Goal: Task Accomplishment & Management: Use online tool/utility

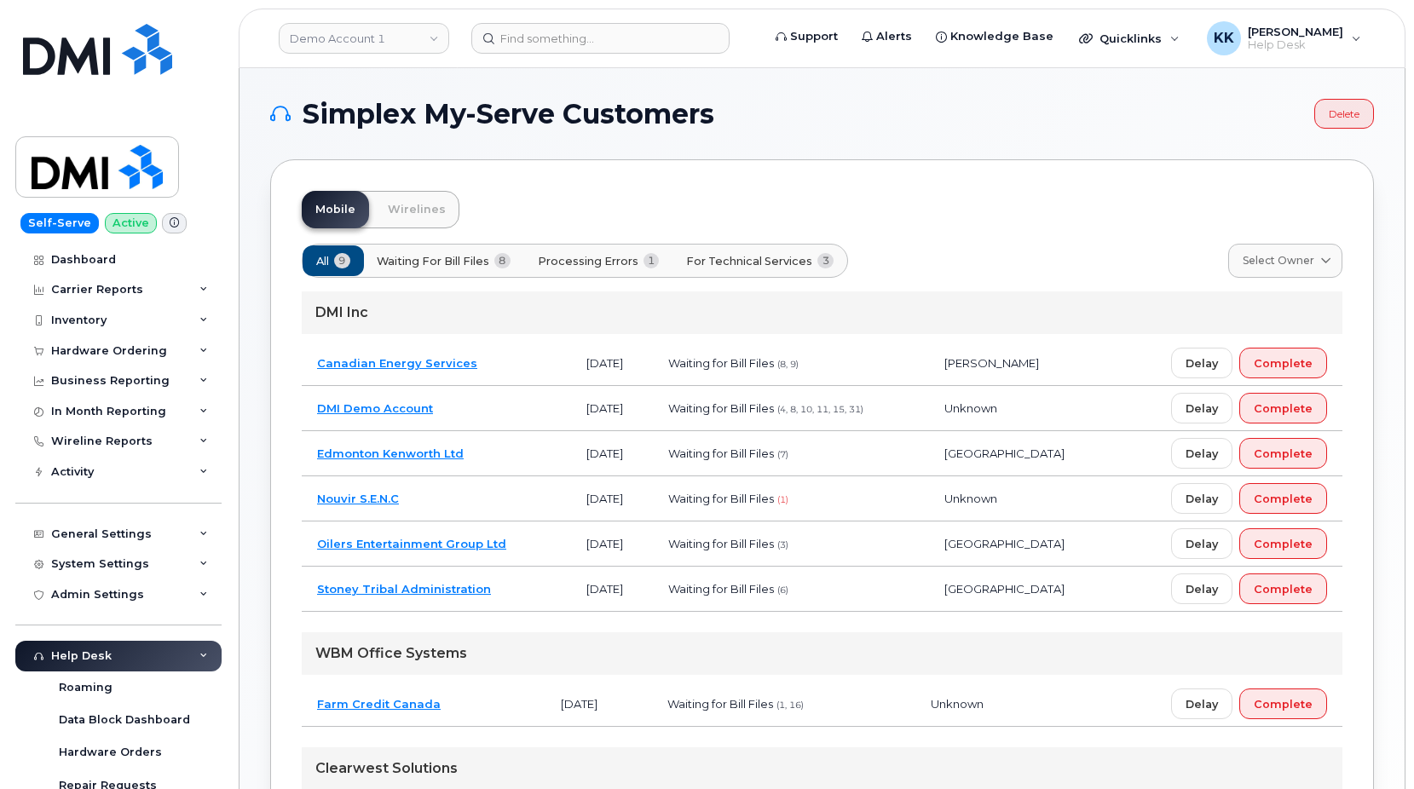
click at [574, 251] on button "Processing Errors 1" at bounding box center [598, 260] width 151 height 31
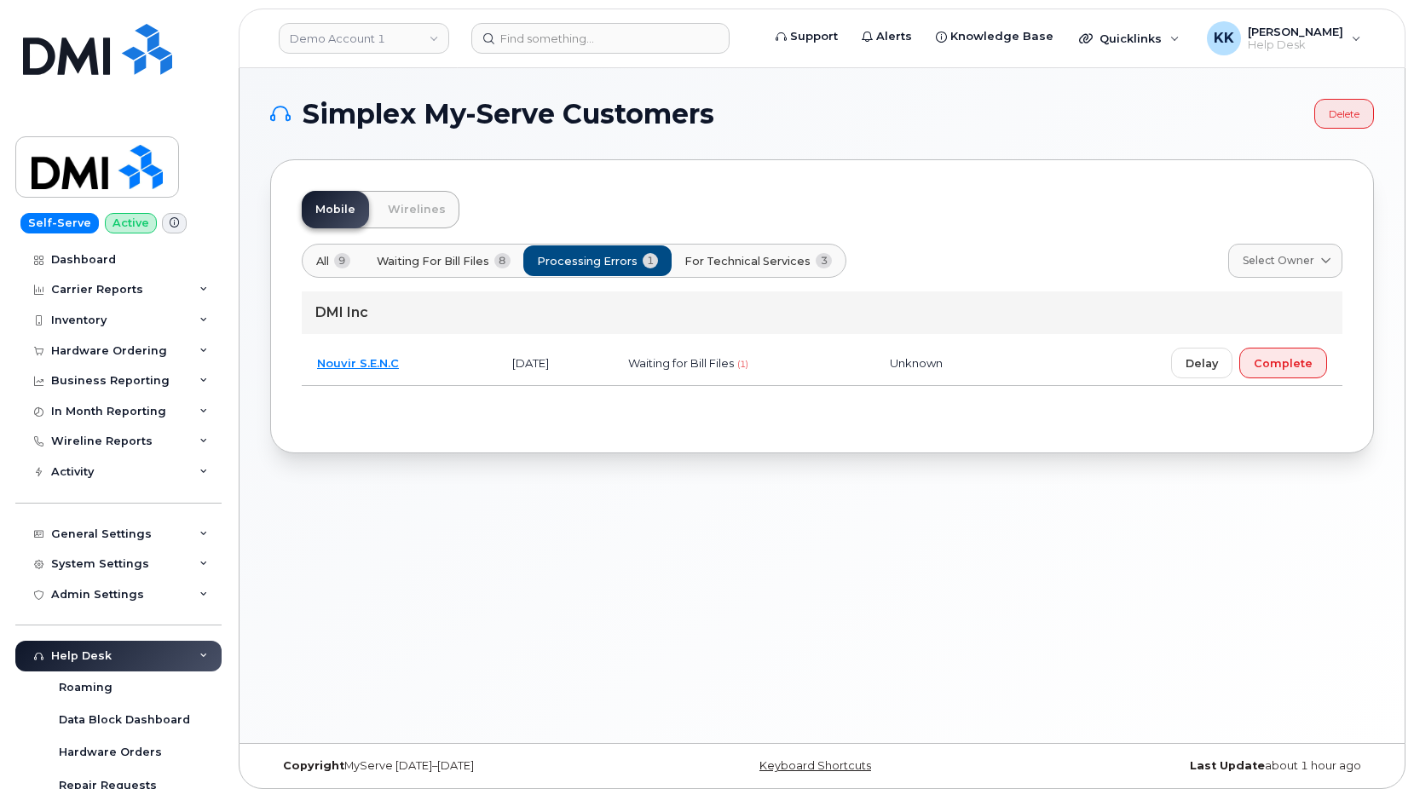
click at [439, 365] on td "Nouvir S.E.N.C" at bounding box center [399, 363] width 195 height 45
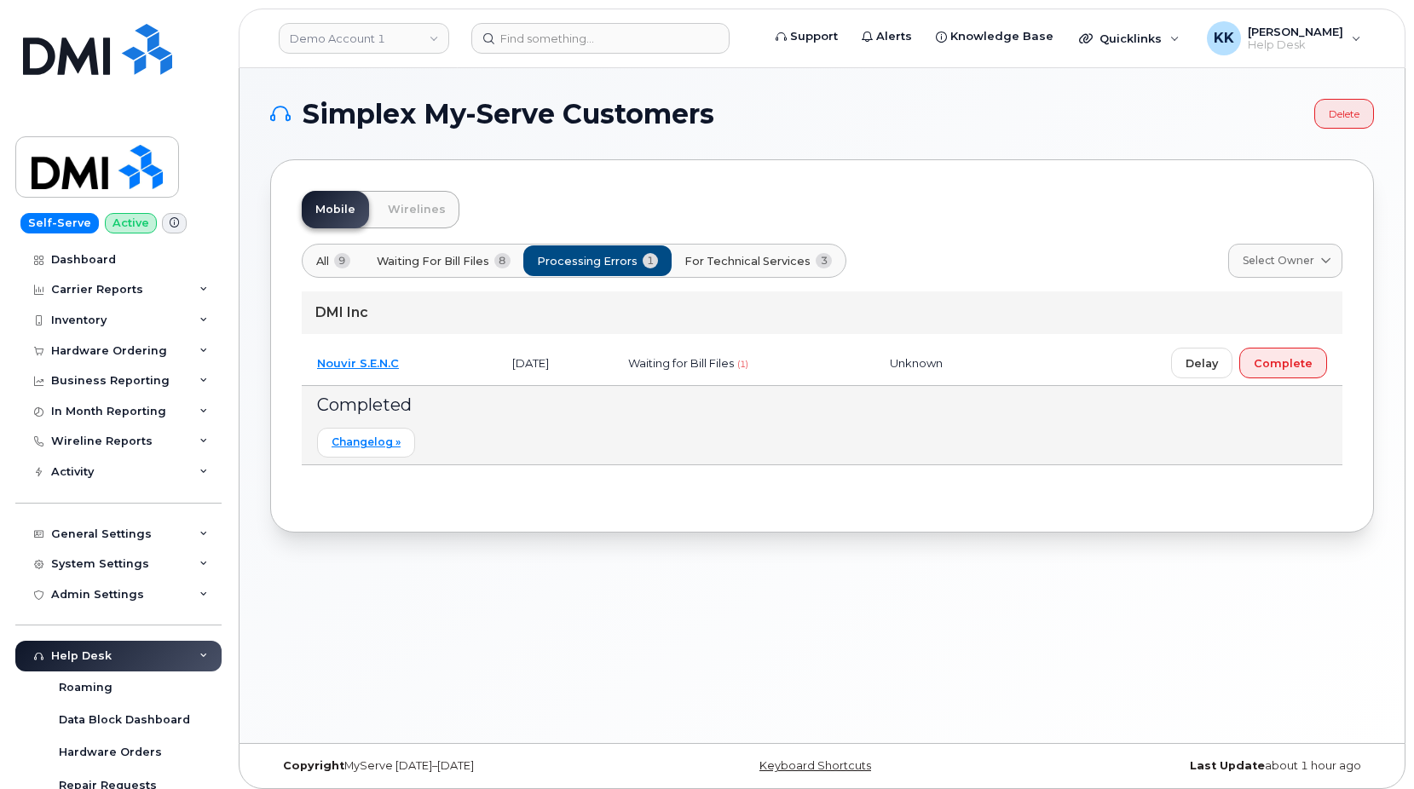
click at [439, 363] on td "Nouvir S.E.N.C" at bounding box center [399, 363] width 195 height 45
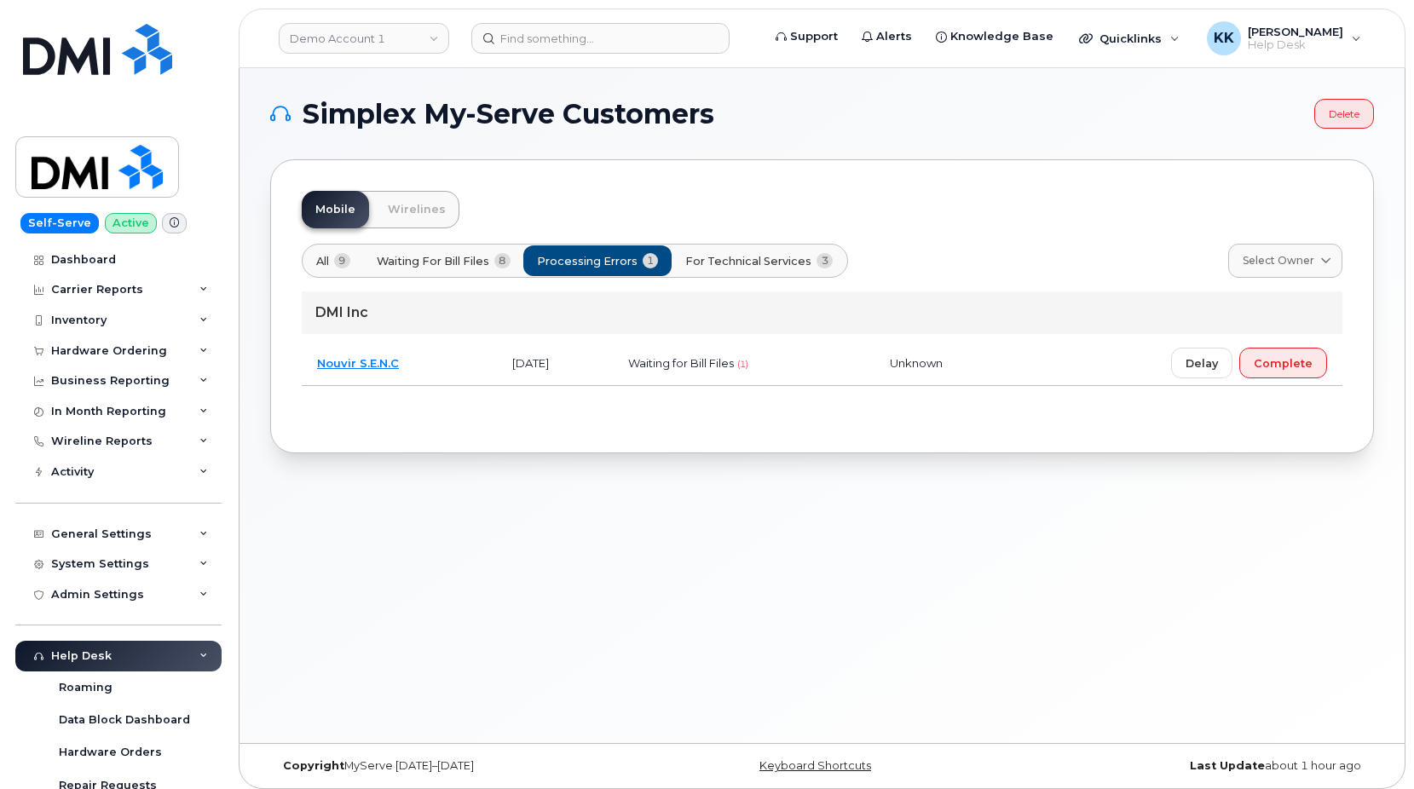
click at [742, 274] on button "For Technical Services 3" at bounding box center [759, 260] width 176 height 31
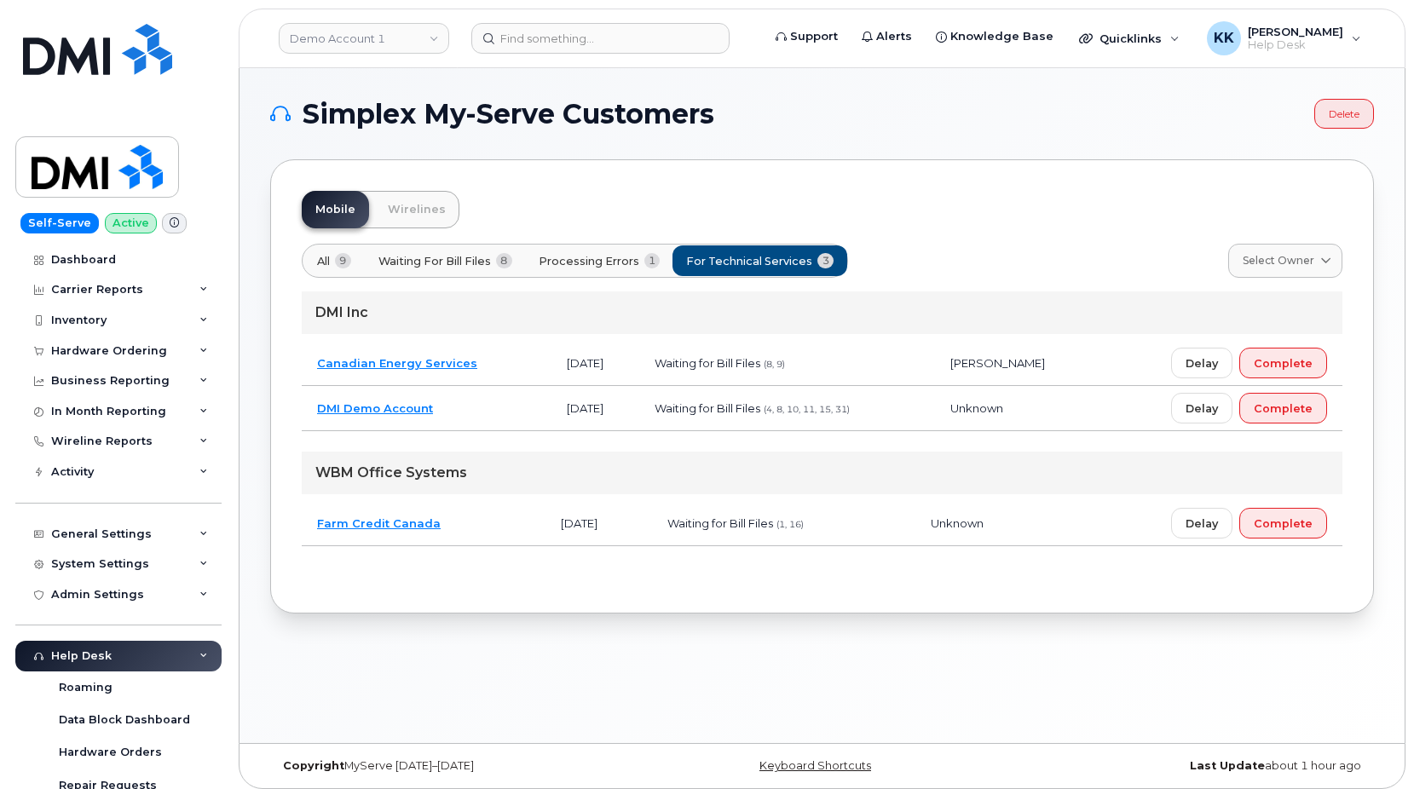
click at [336, 257] on button "All 9" at bounding box center [334, 260] width 63 height 31
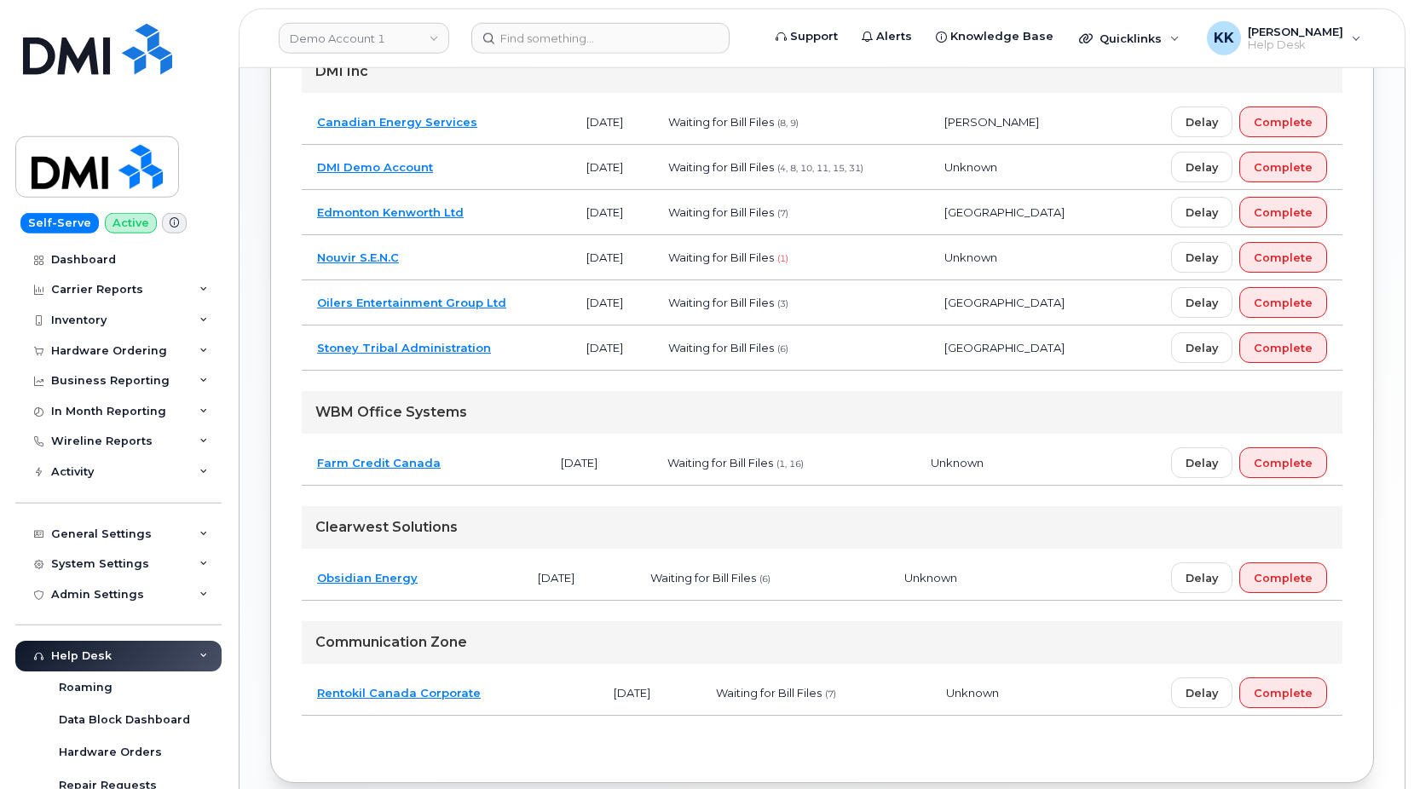
scroll to position [261, 0]
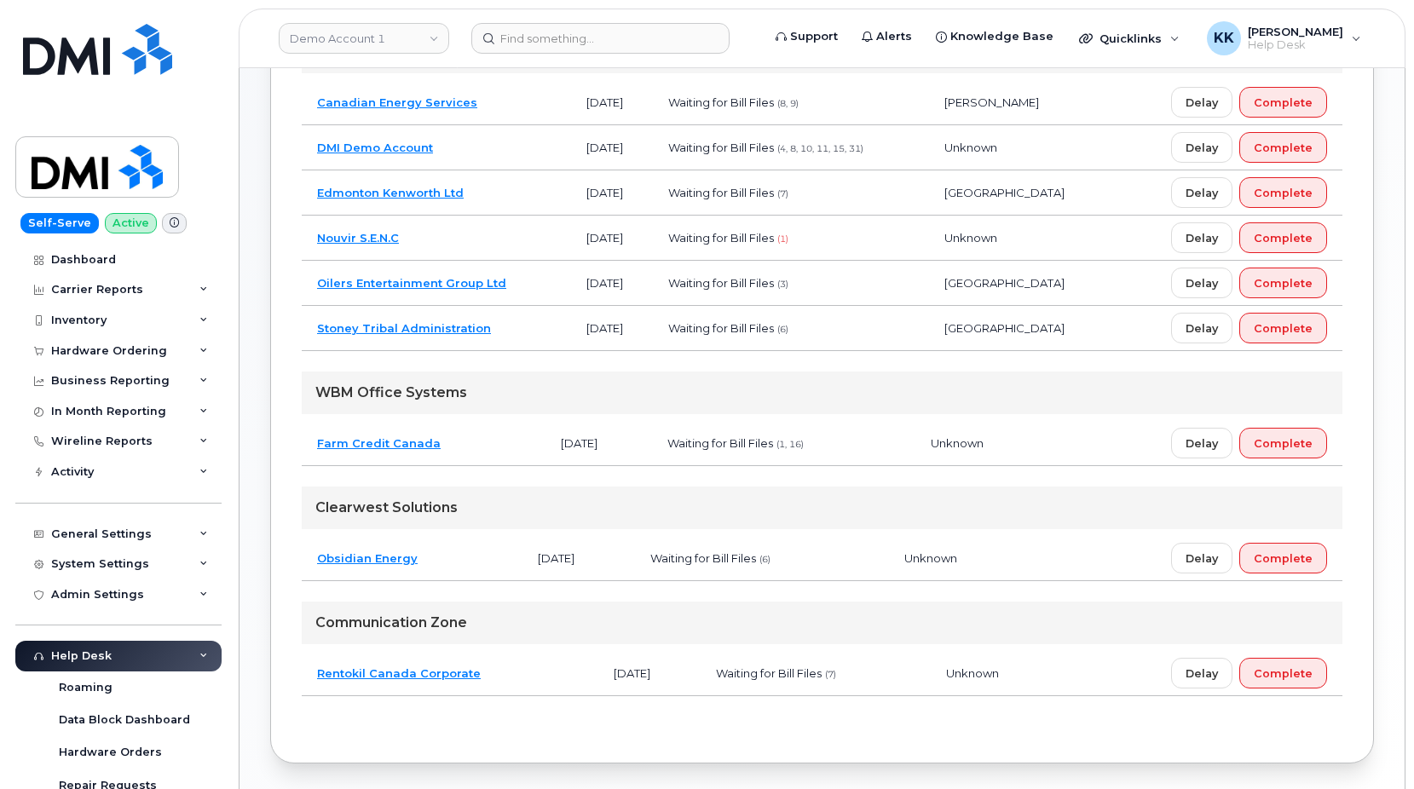
click at [472, 446] on td "Farm Credit Canada" at bounding box center [424, 443] width 244 height 45
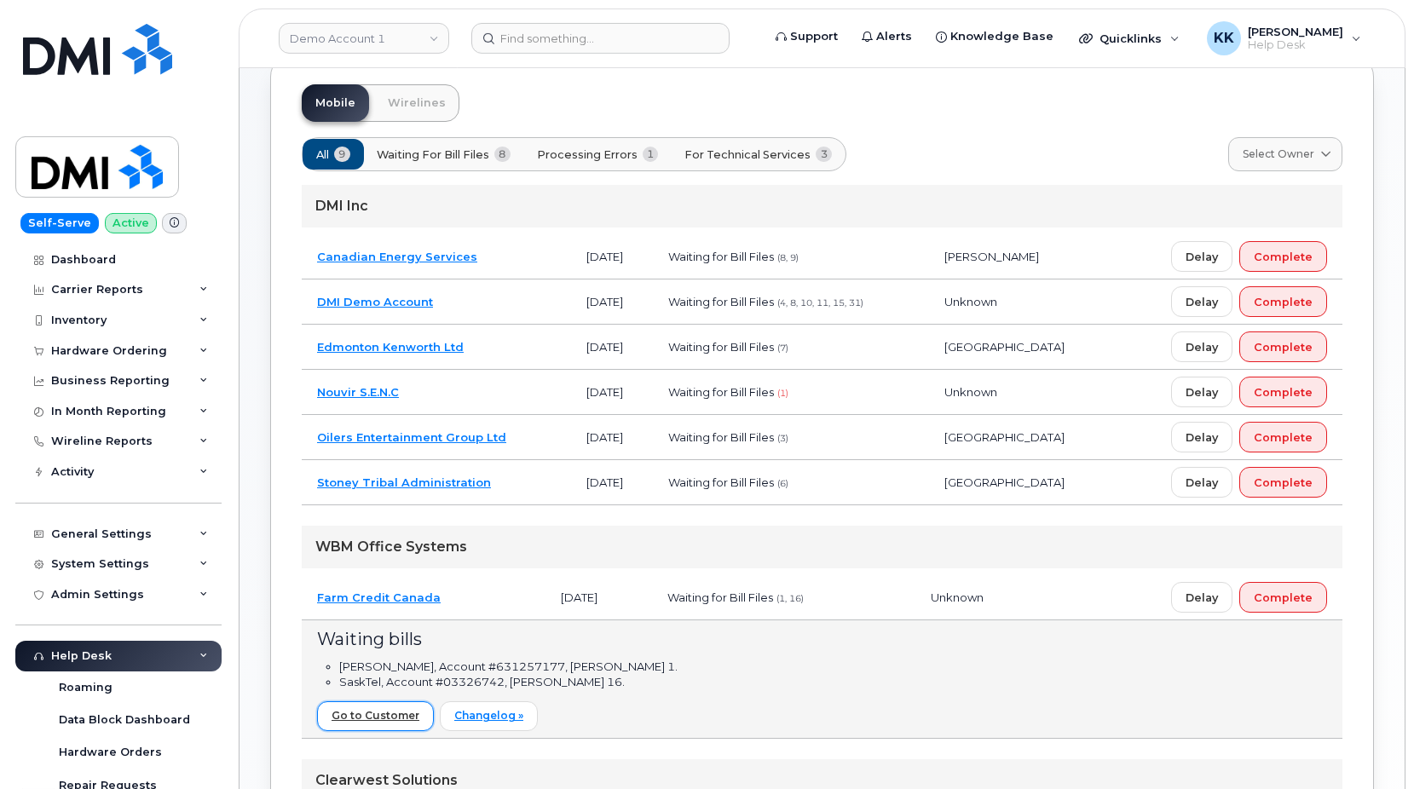
scroll to position [87, 0]
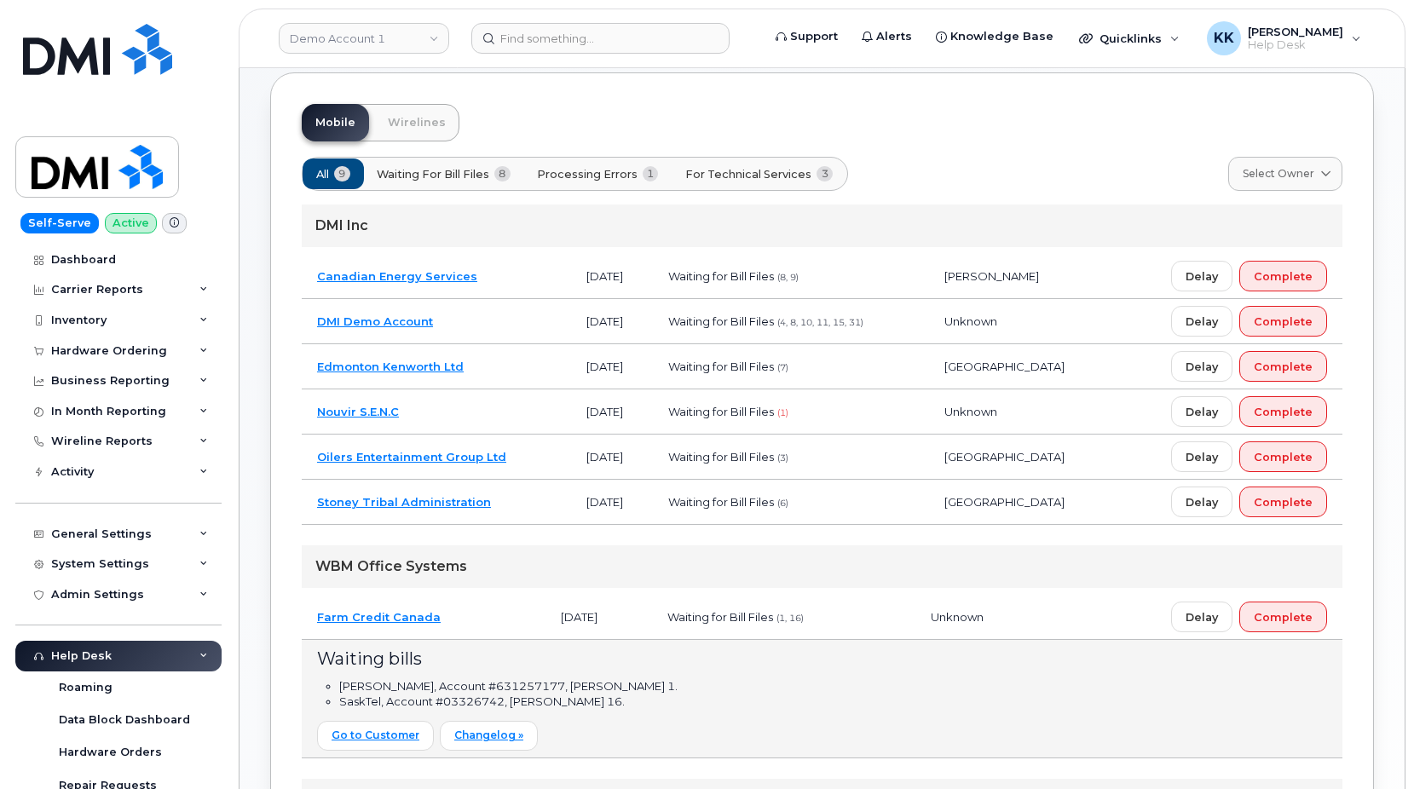
click at [738, 173] on span "For Technical Services" at bounding box center [748, 174] width 126 height 16
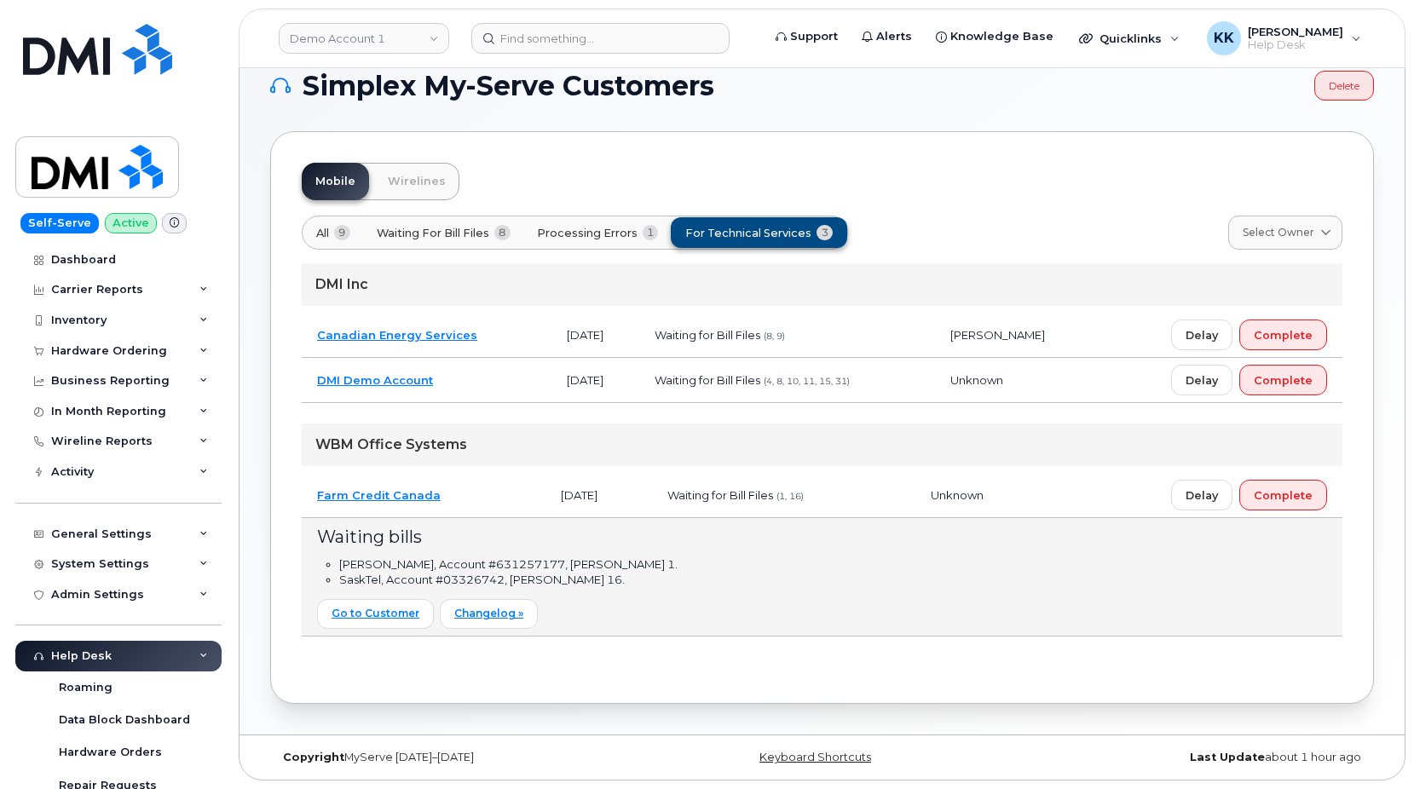
scroll to position [29, 0]
click at [492, 337] on td "Canadian Energy Services" at bounding box center [427, 335] width 250 height 45
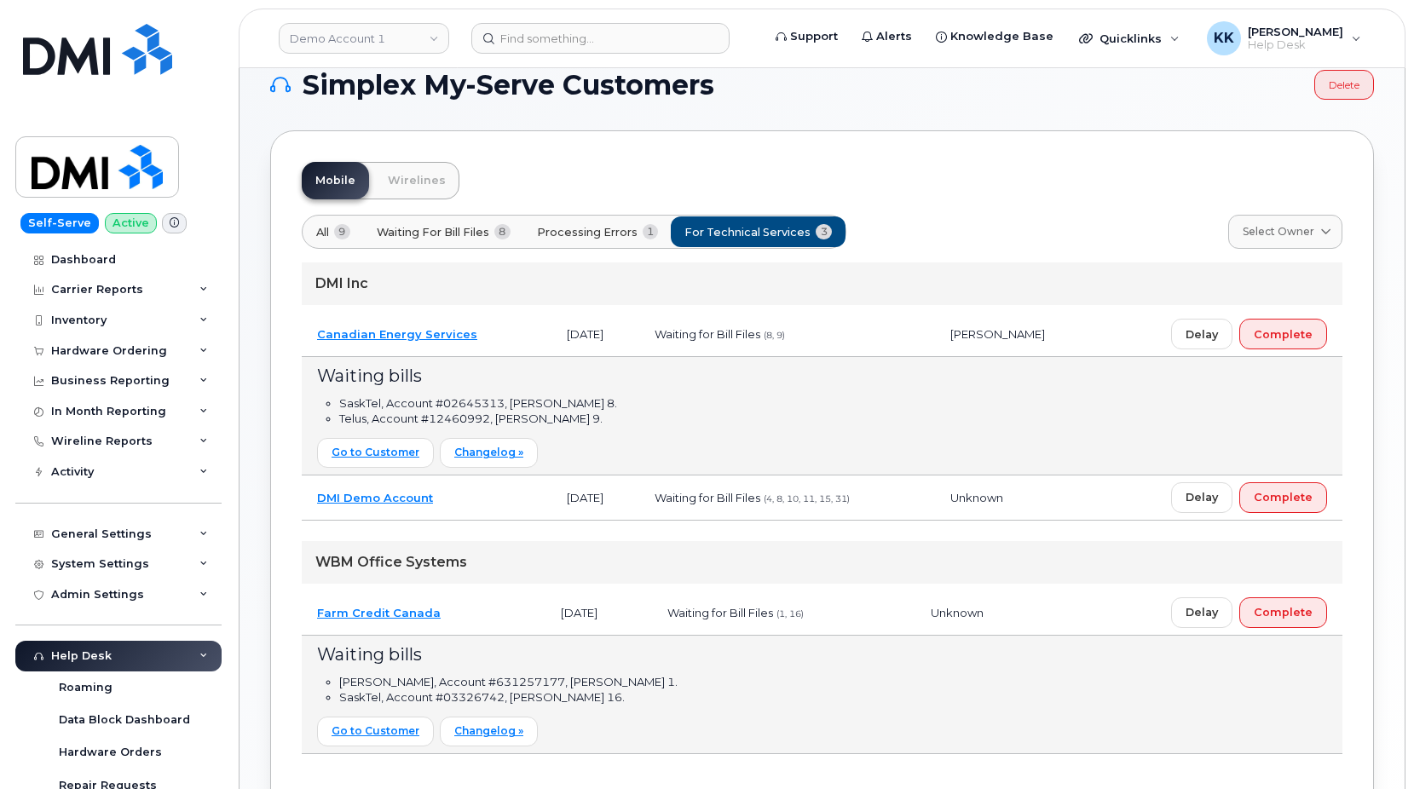
click at [493, 337] on td "Canadian Energy Services" at bounding box center [427, 334] width 250 height 45
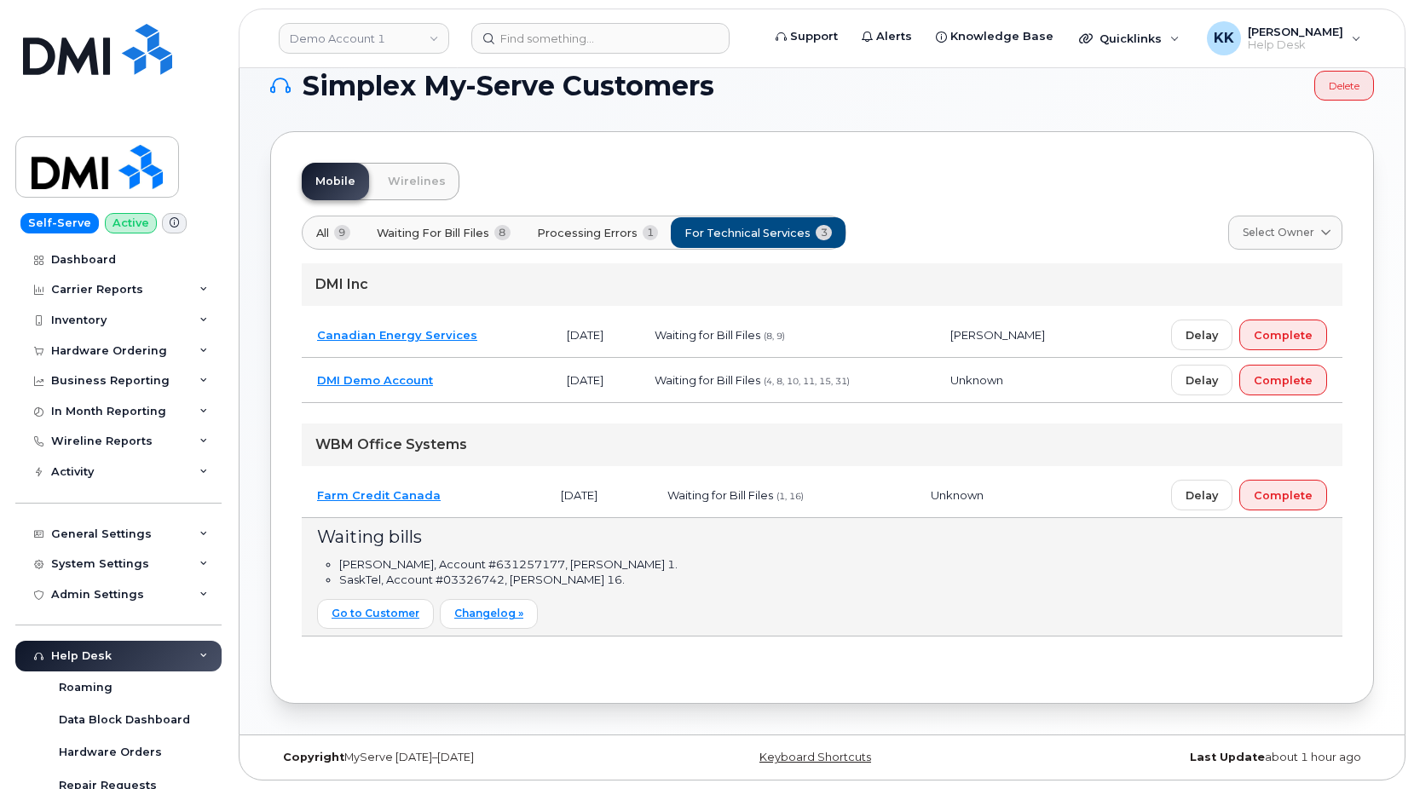
click at [482, 386] on td "DMI Demo Account" at bounding box center [427, 380] width 250 height 45
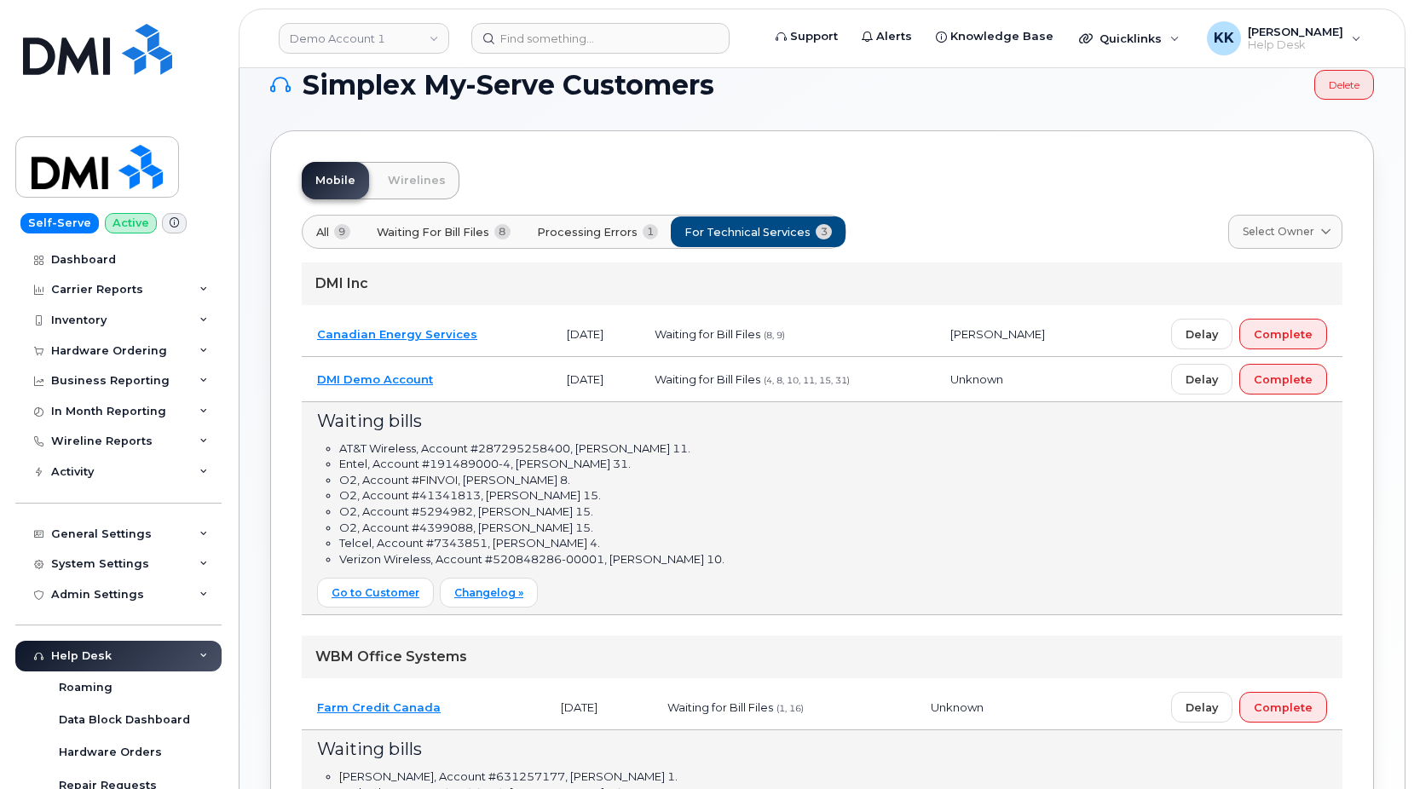
click at [481, 384] on td "DMI Demo Account" at bounding box center [427, 379] width 250 height 45
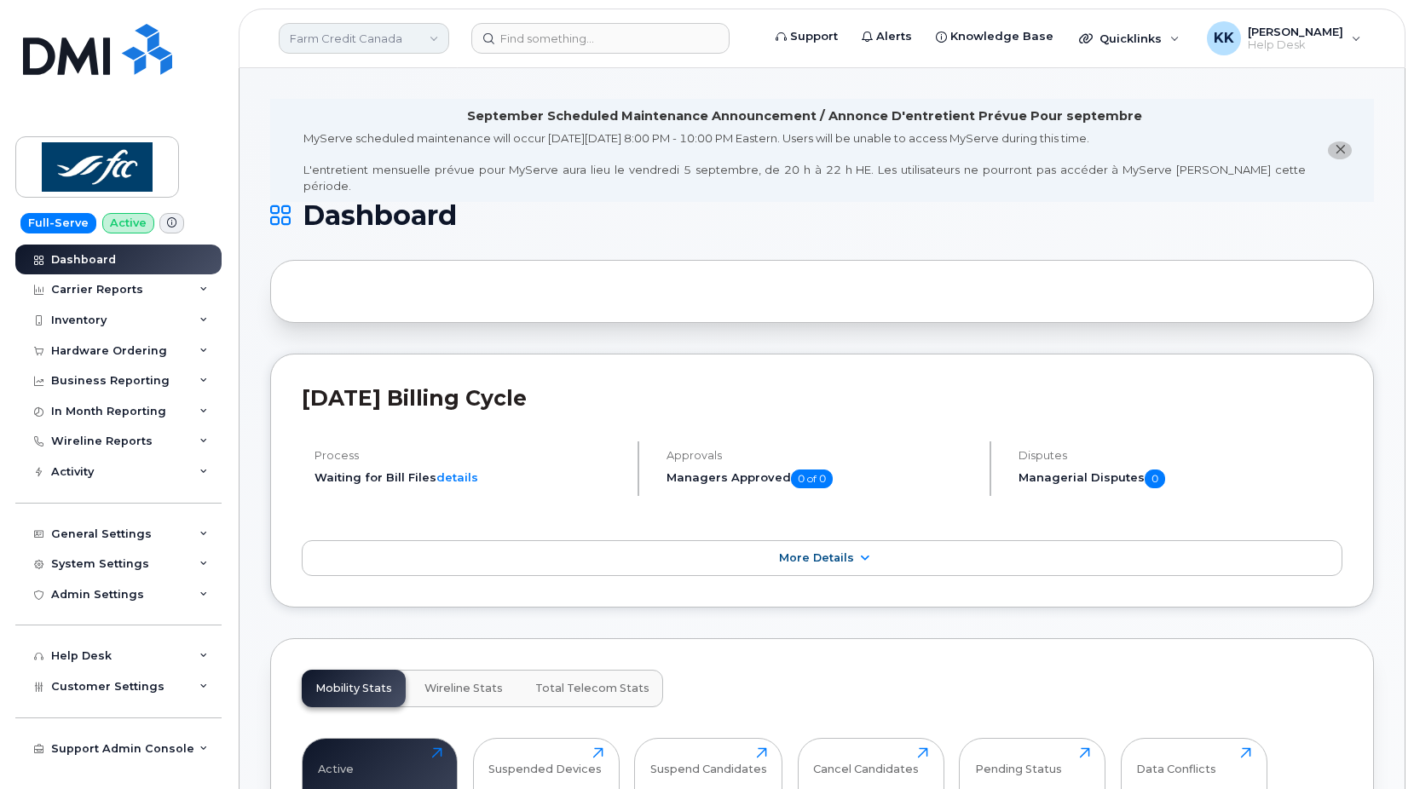
click at [372, 51] on link "Farm Credit Canada" at bounding box center [364, 38] width 170 height 31
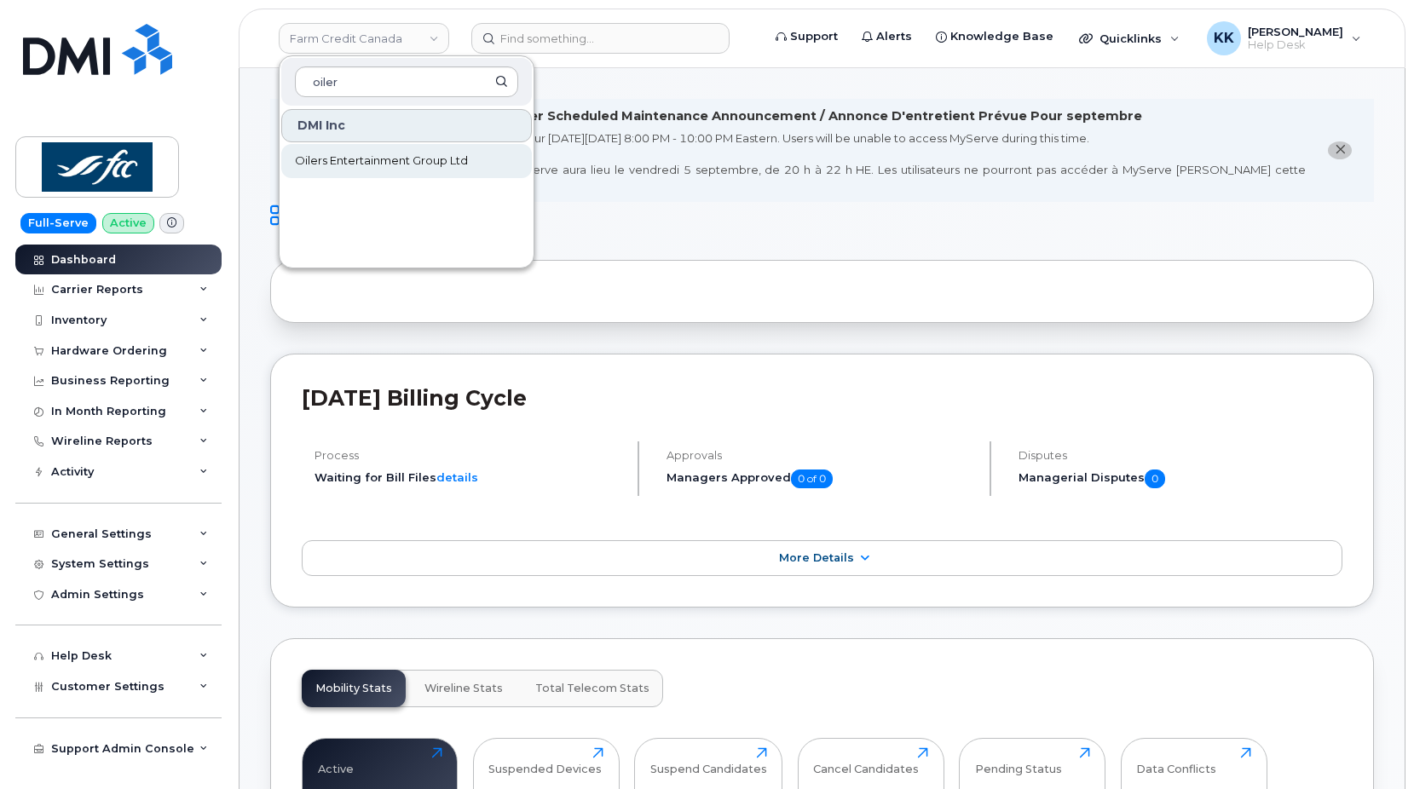
type input "oiler"
click at [425, 153] on span "Oilers Entertainment Group Ltd" at bounding box center [381, 161] width 173 height 17
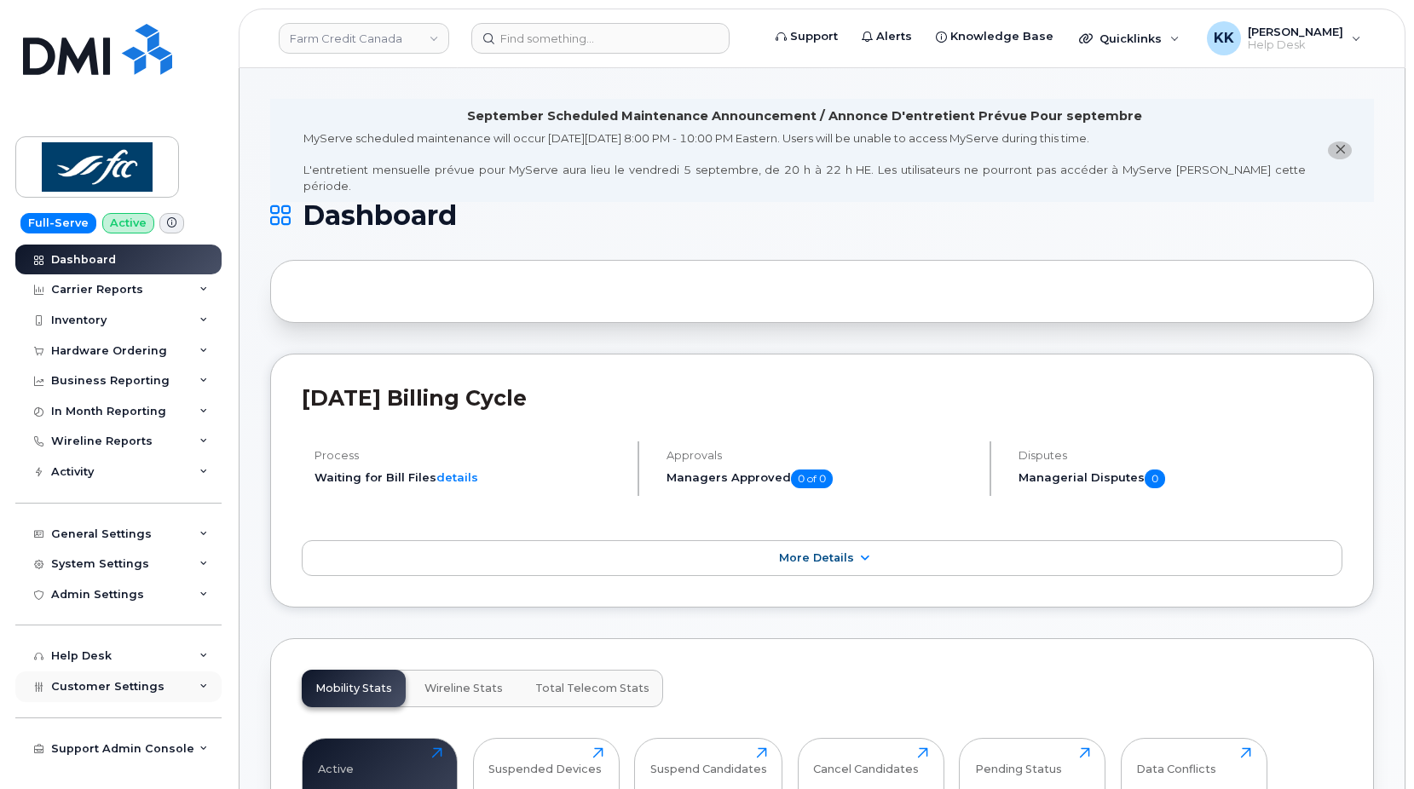
click at [113, 678] on div "Customer Settings" at bounding box center [118, 687] width 206 height 31
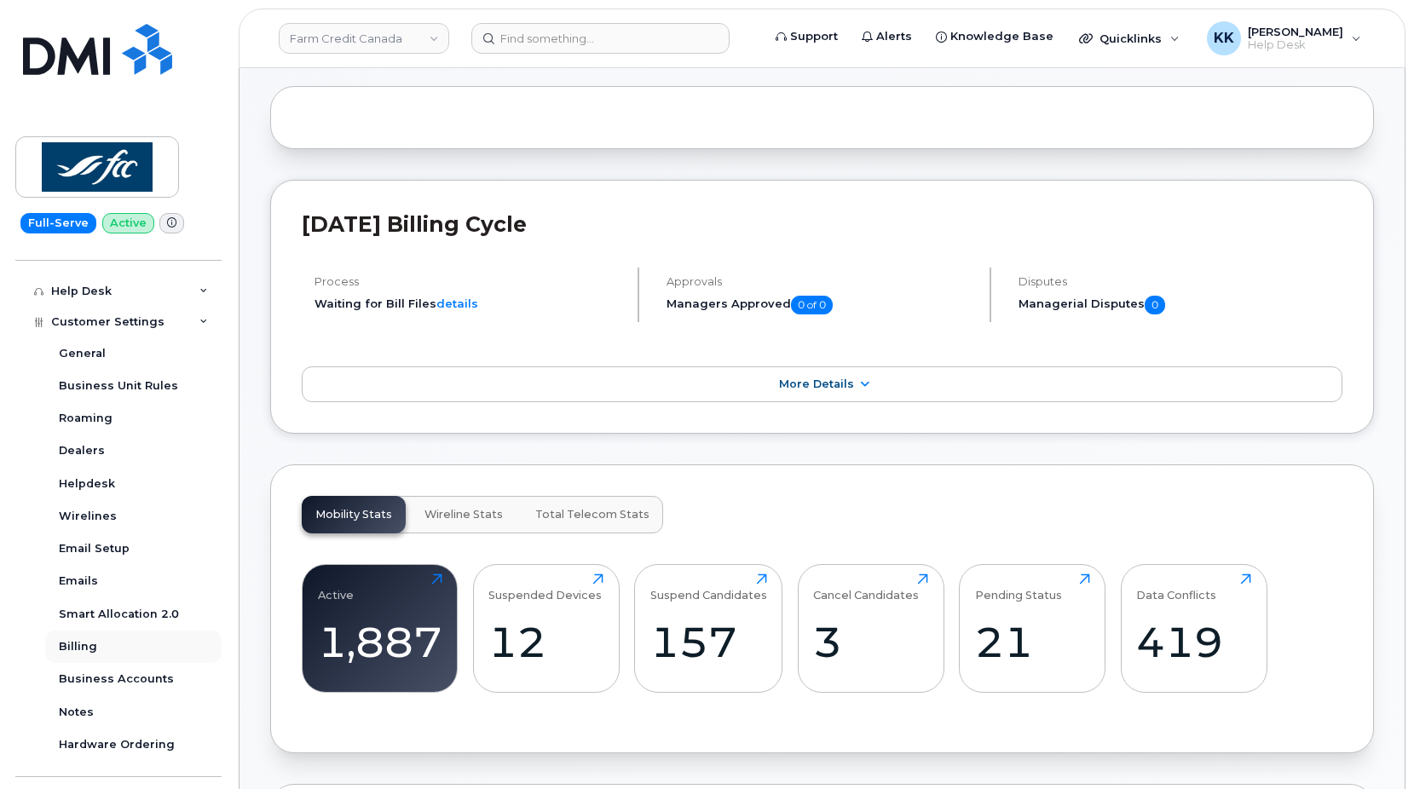
scroll to position [398, 0]
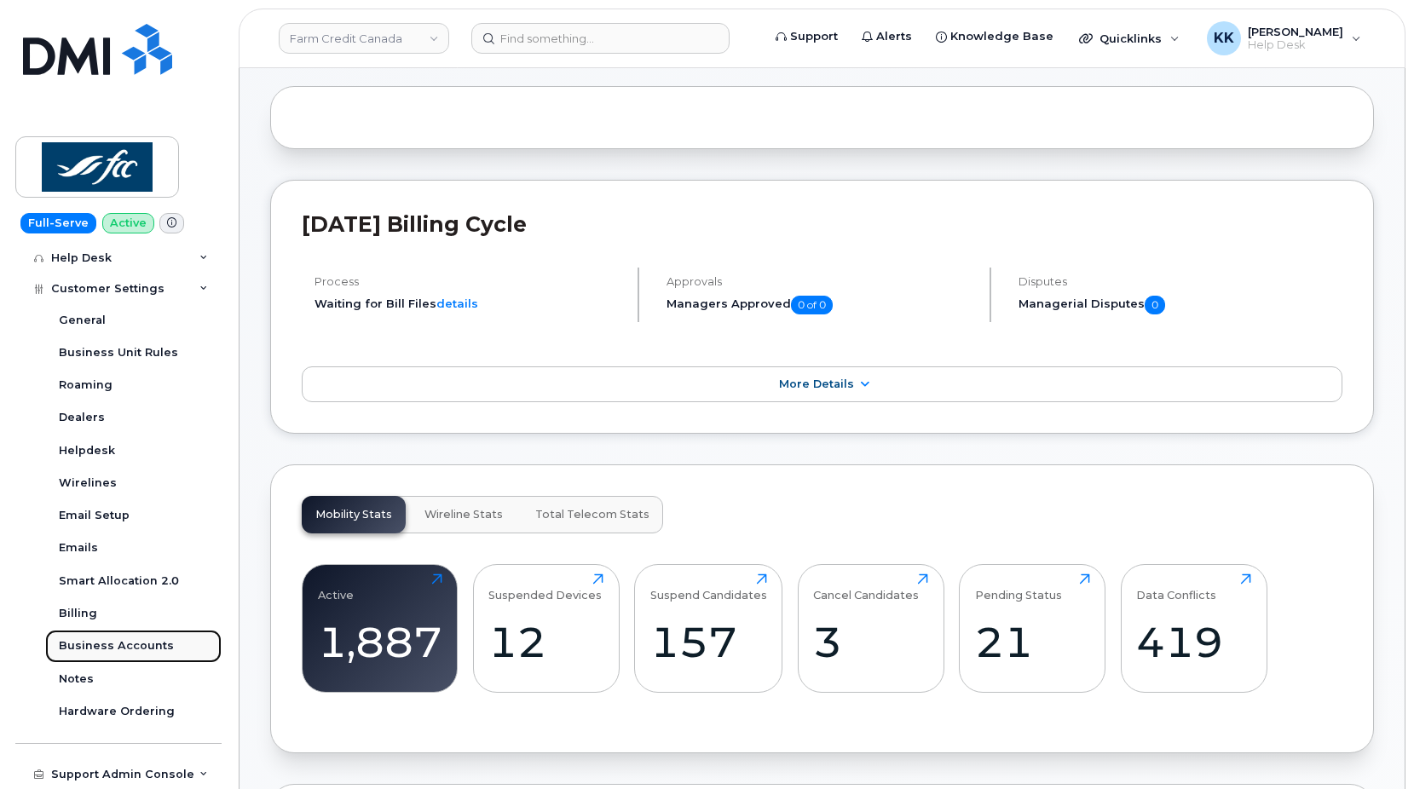
click at [124, 637] on link "Business Accounts" at bounding box center [133, 646] width 176 height 32
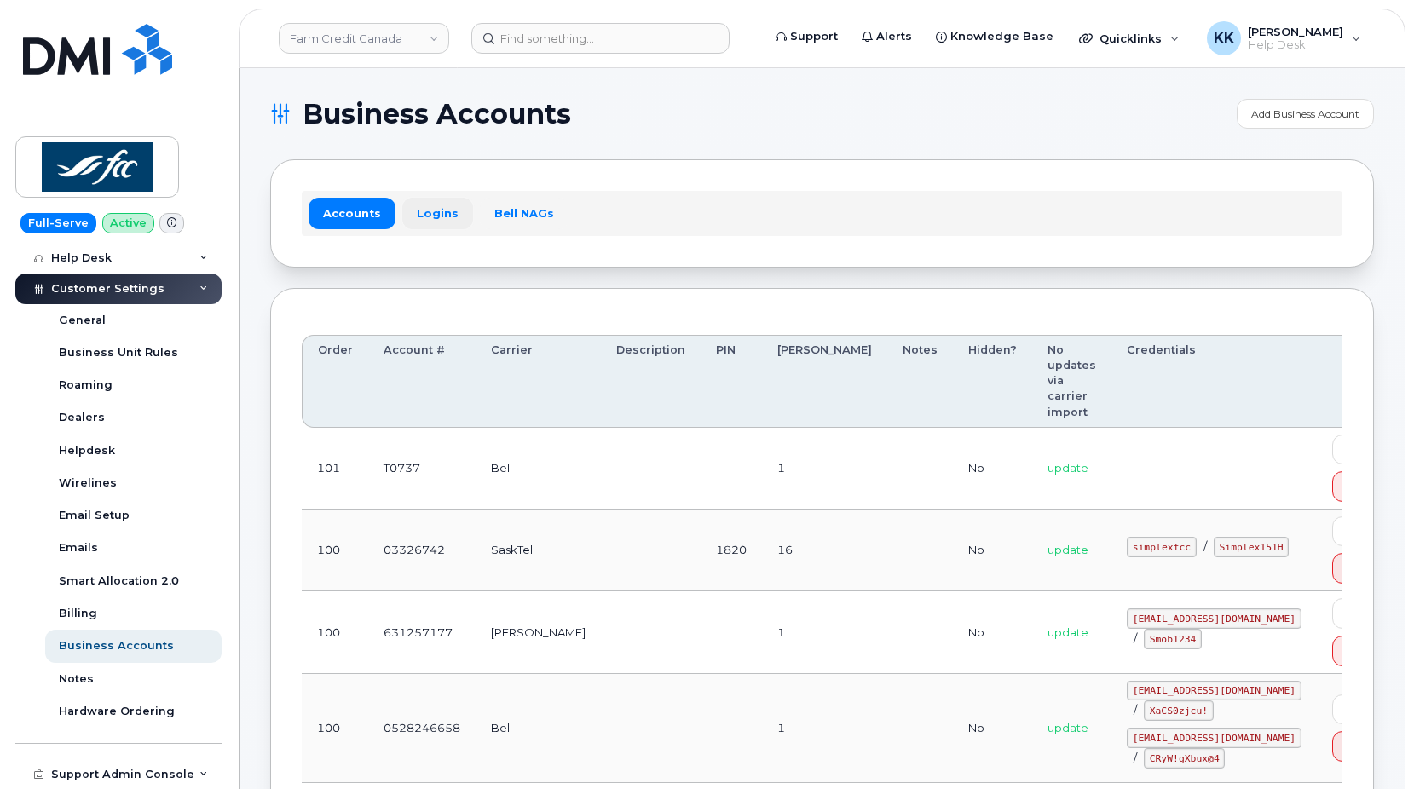
click at [430, 216] on link "Logins" at bounding box center [437, 213] width 71 height 31
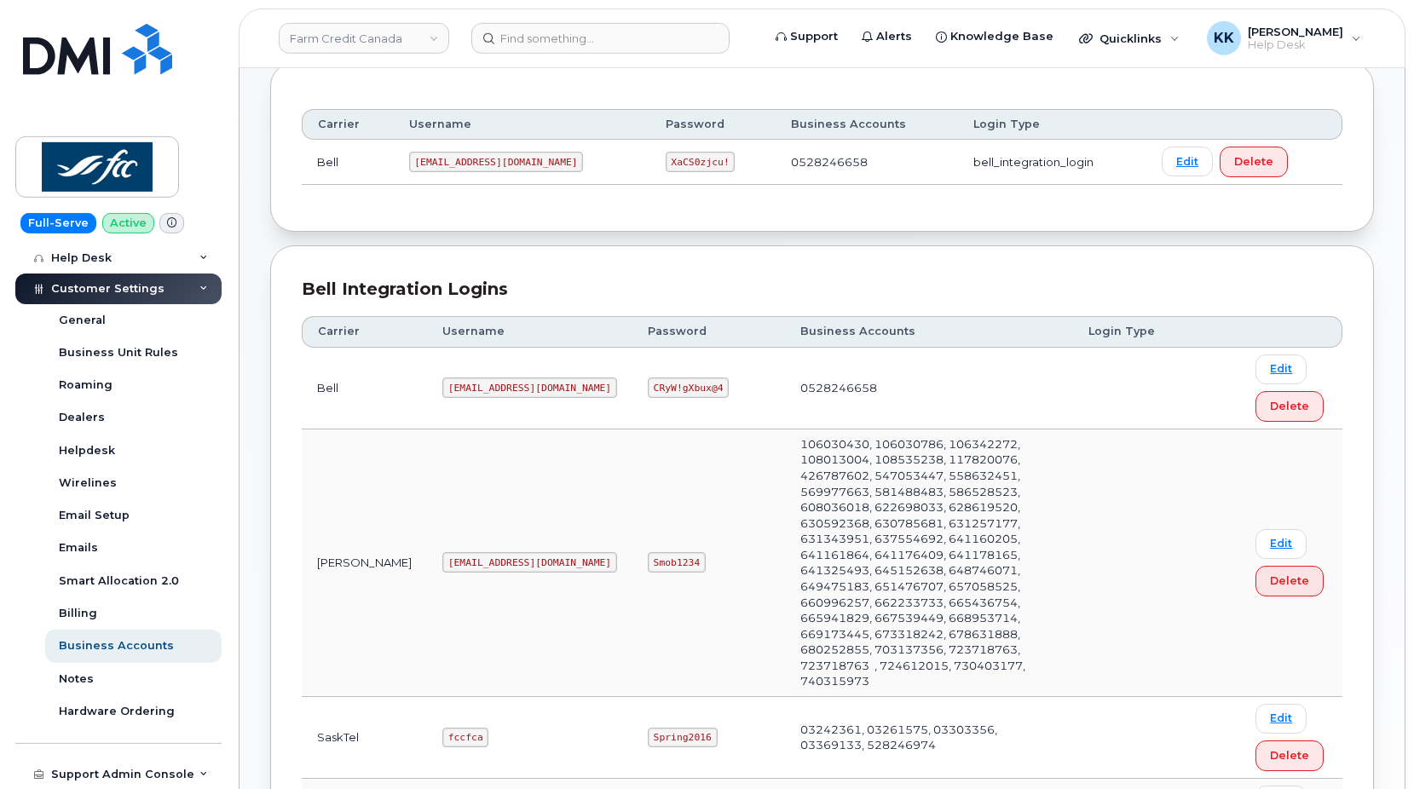
scroll to position [348, 0]
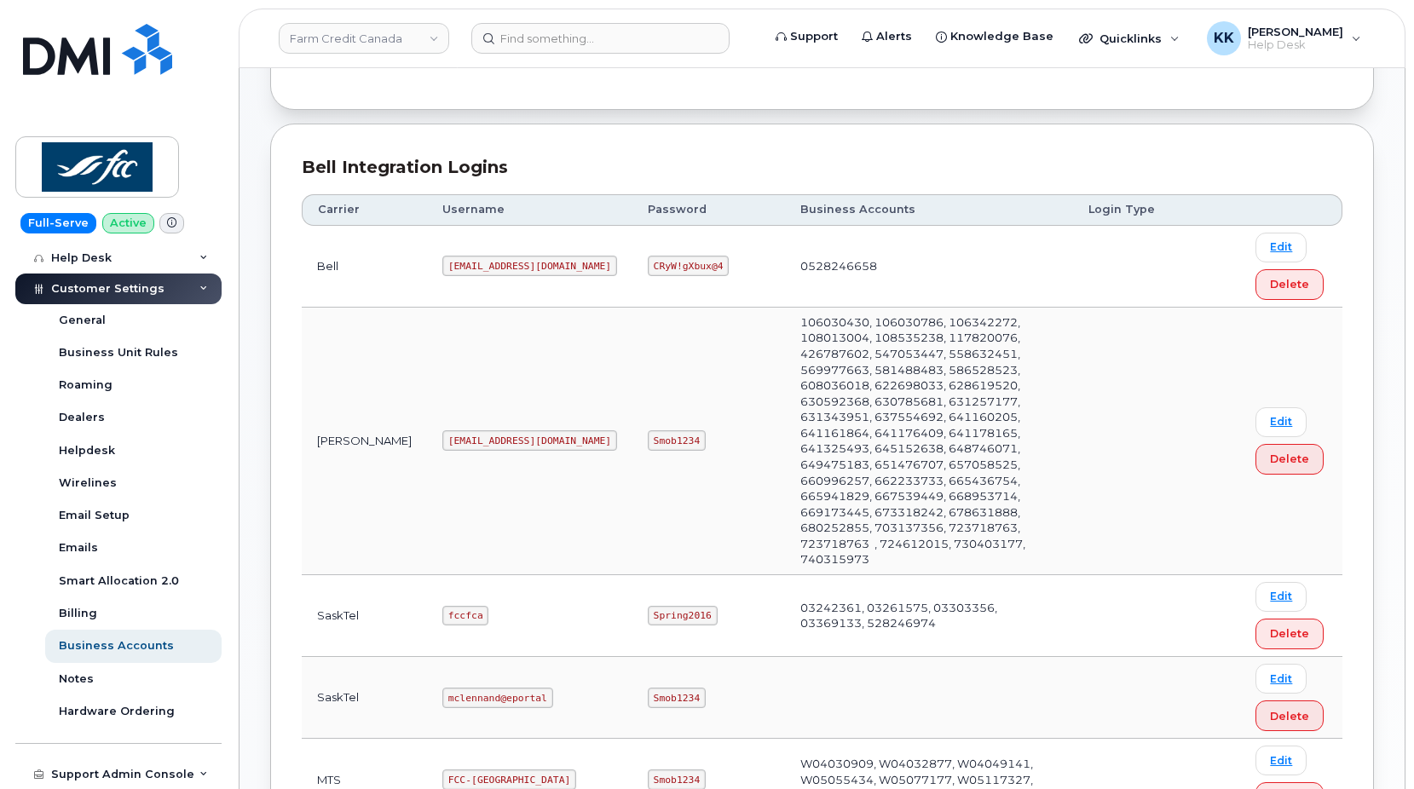
click at [446, 430] on code "fcc@myserve.co" at bounding box center [529, 440] width 175 height 20
click at [648, 430] on code "Smob1234" at bounding box center [677, 440] width 58 height 20
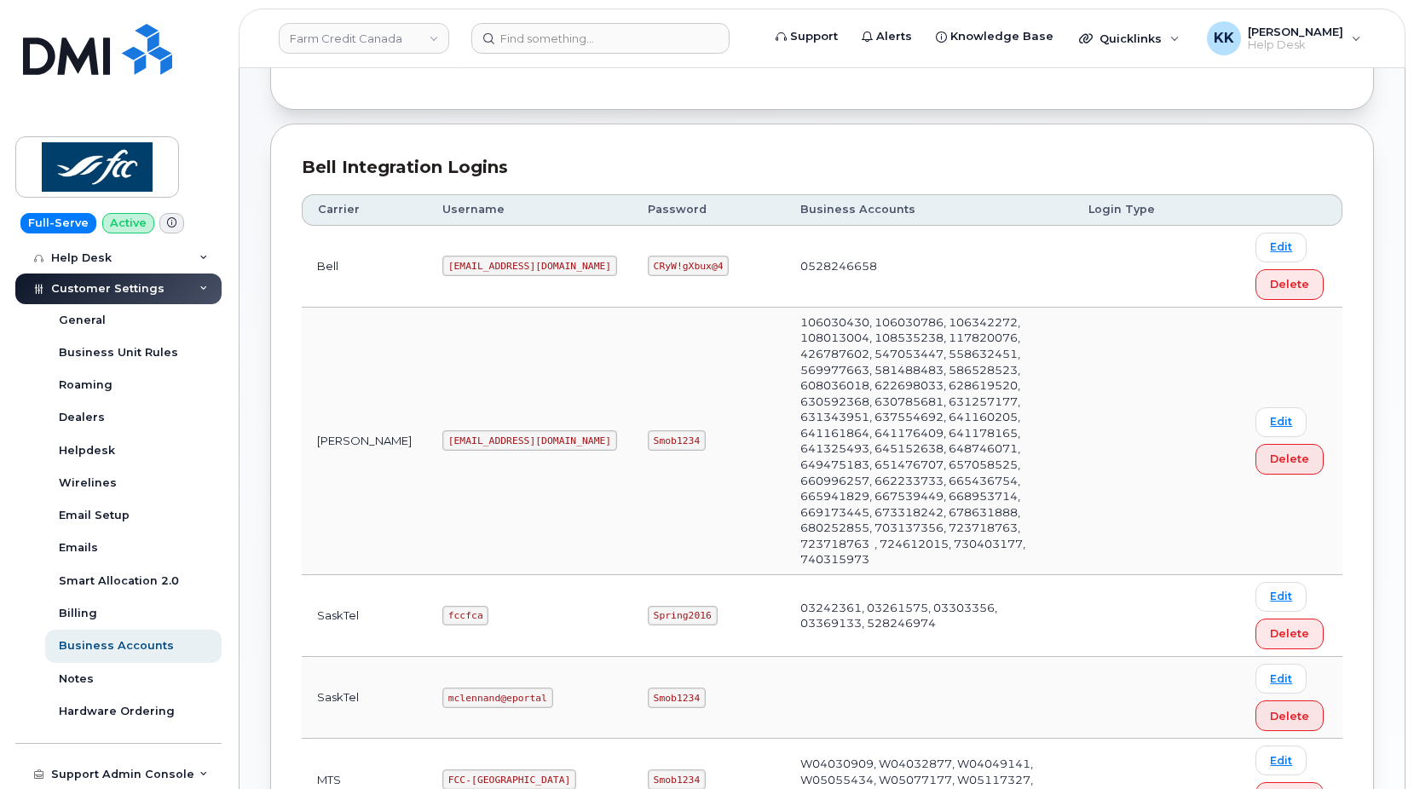
click at [648, 430] on code "Smob1234" at bounding box center [677, 440] width 58 height 20
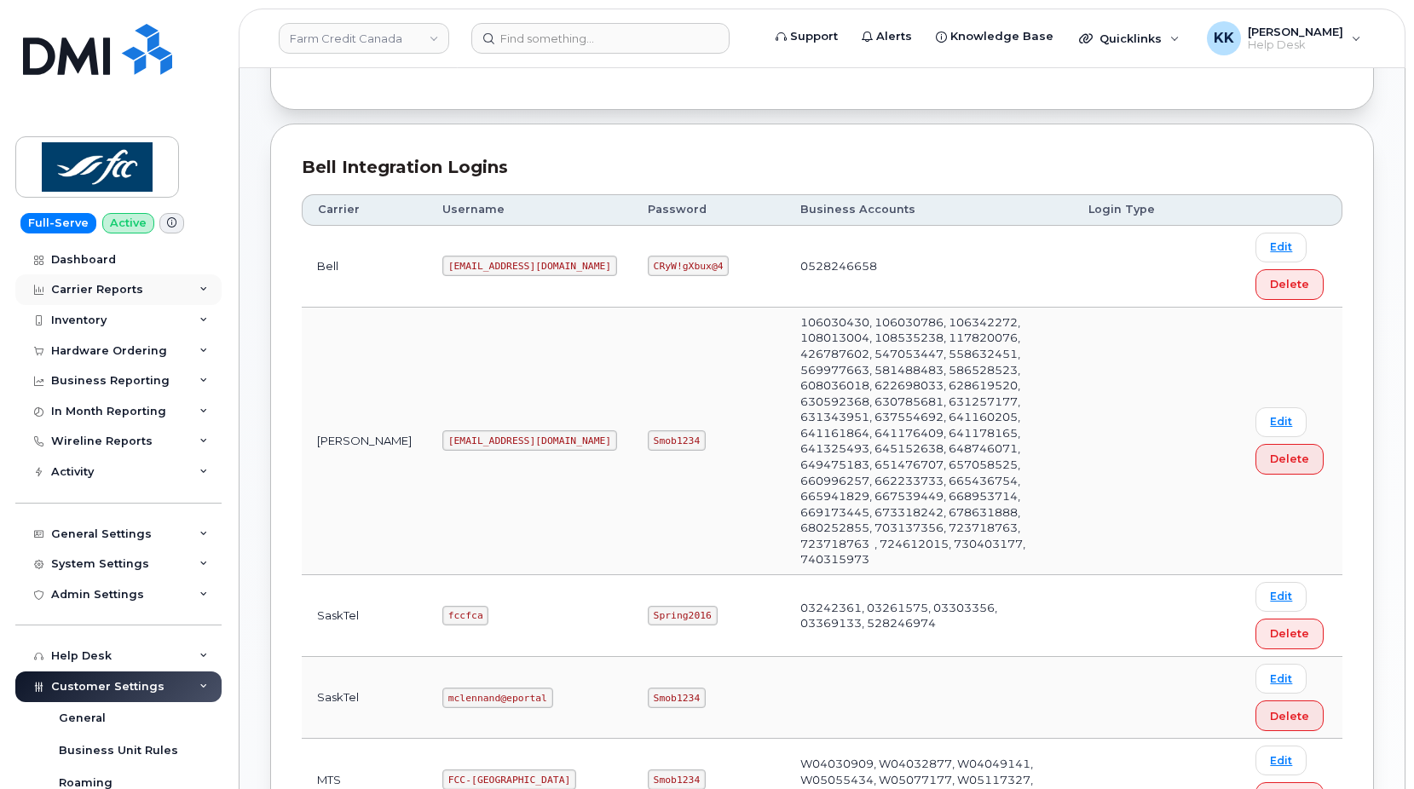
scroll to position [0, 0]
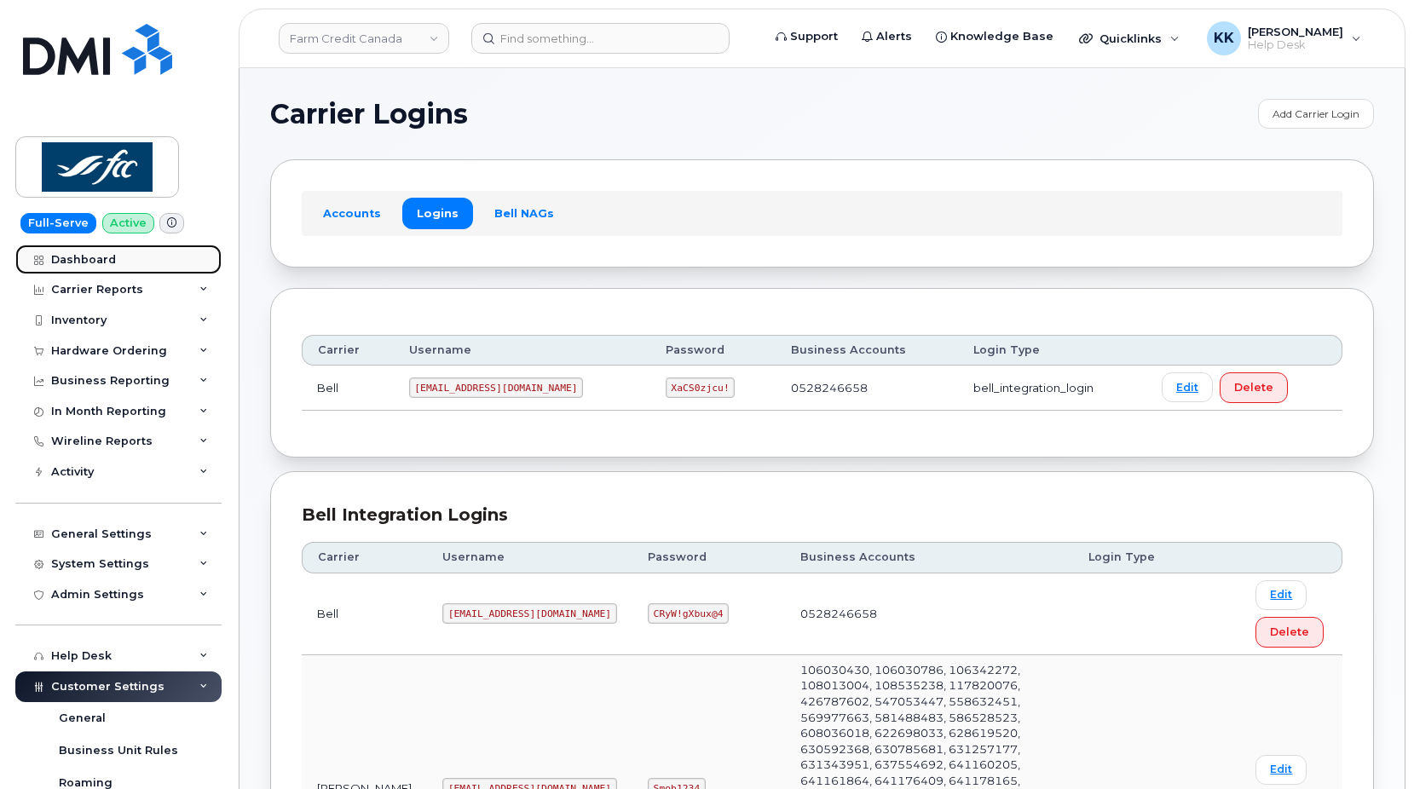
click at [109, 261] on div "Dashboard" at bounding box center [83, 260] width 65 height 14
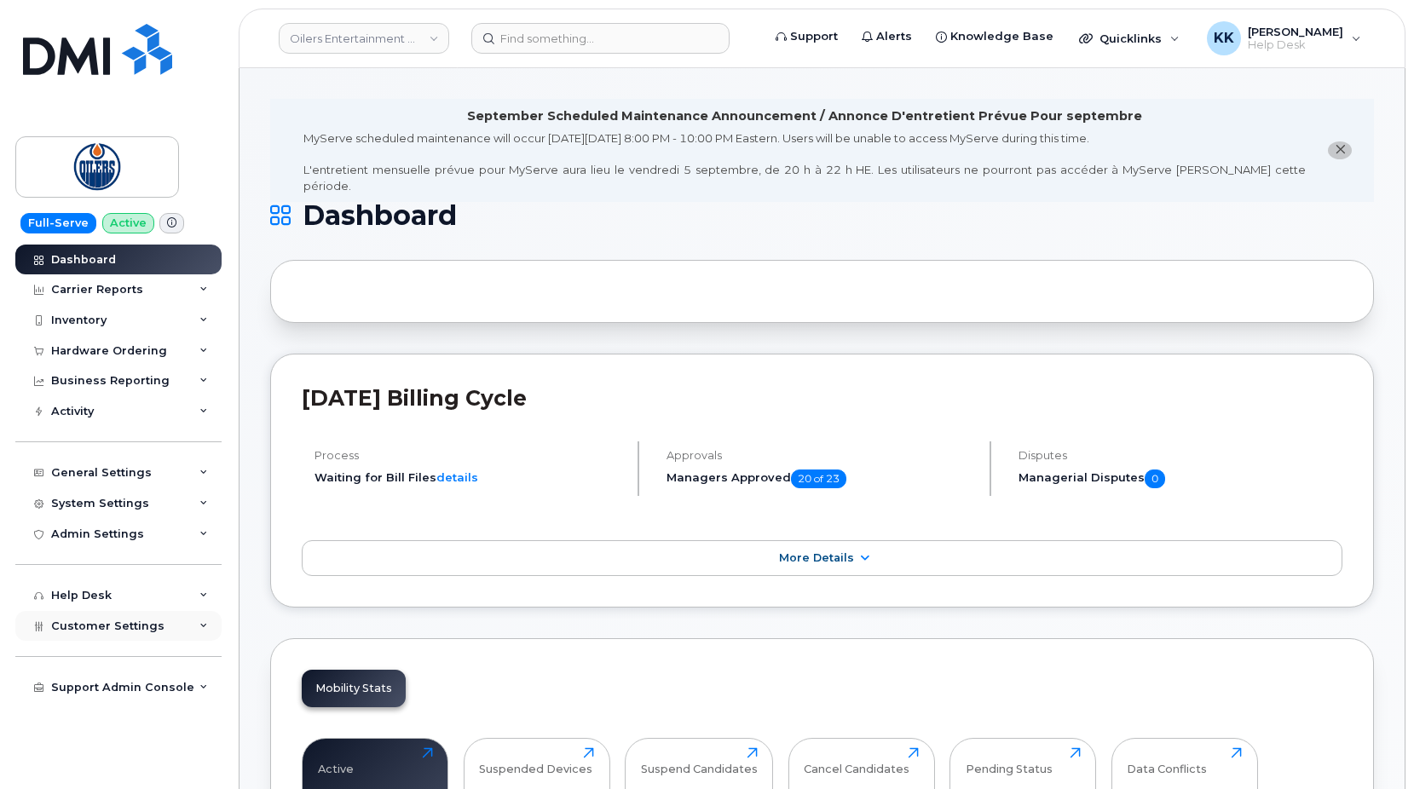
click at [148, 619] on div "Customer Settings" at bounding box center [118, 626] width 206 height 31
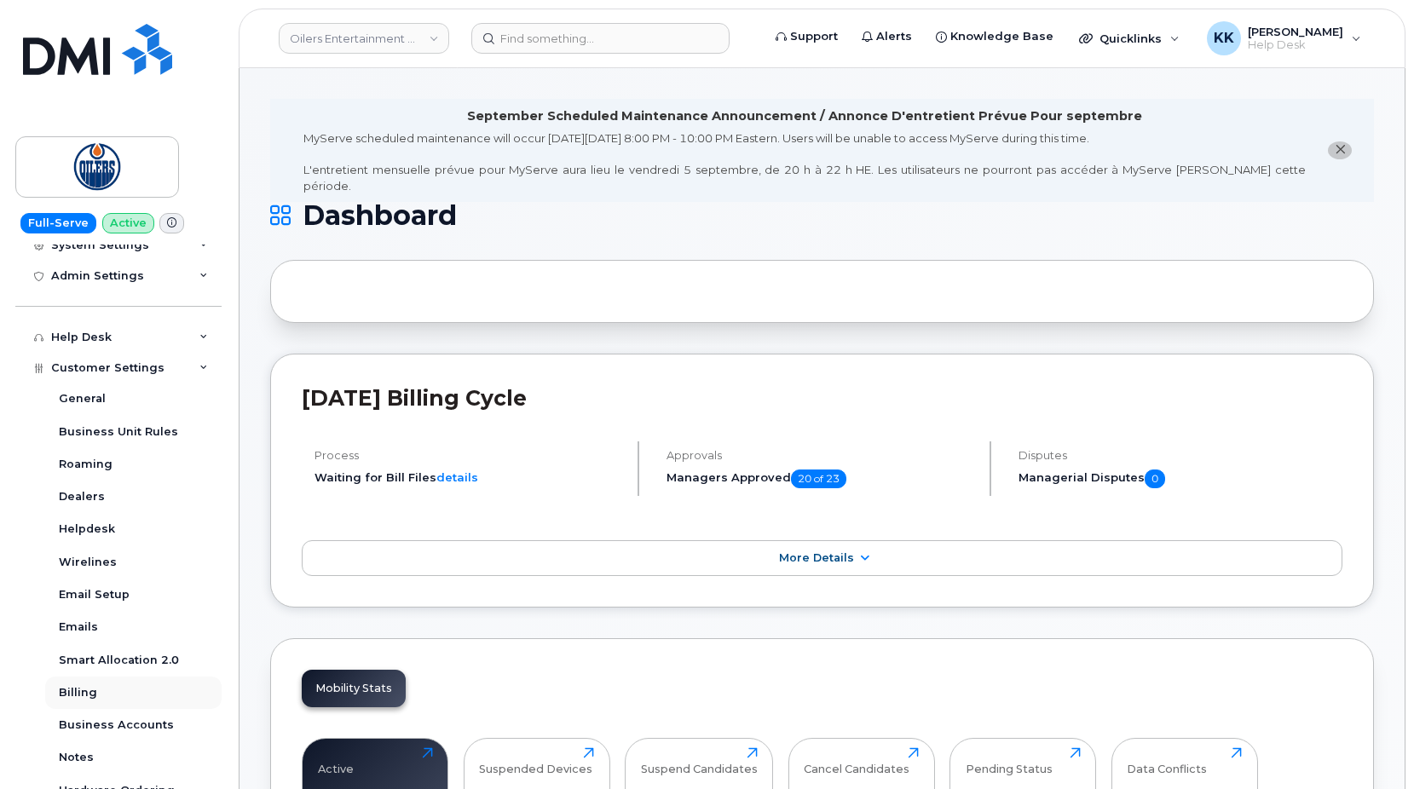
scroll to position [338, 0]
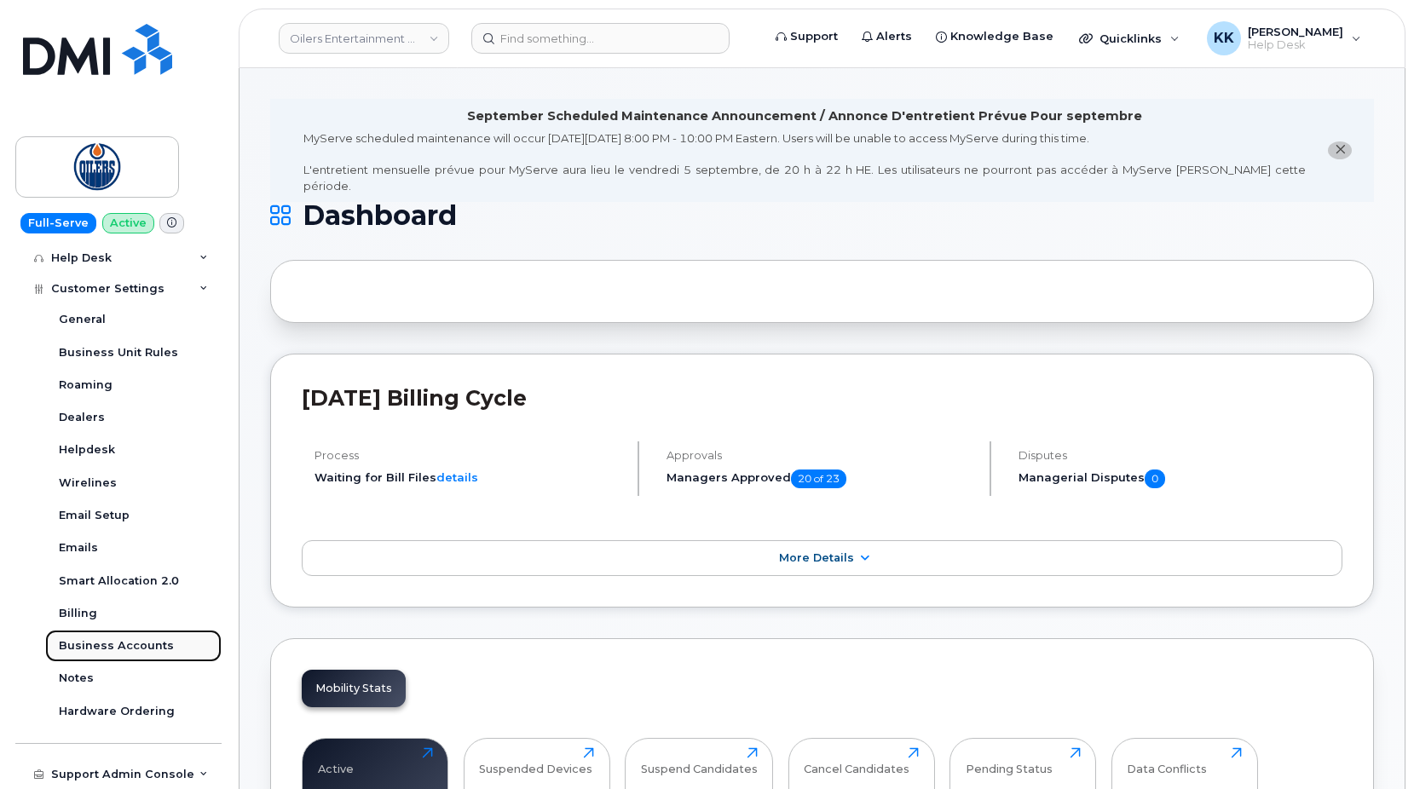
click at [115, 653] on div "Business Accounts" at bounding box center [116, 645] width 115 height 15
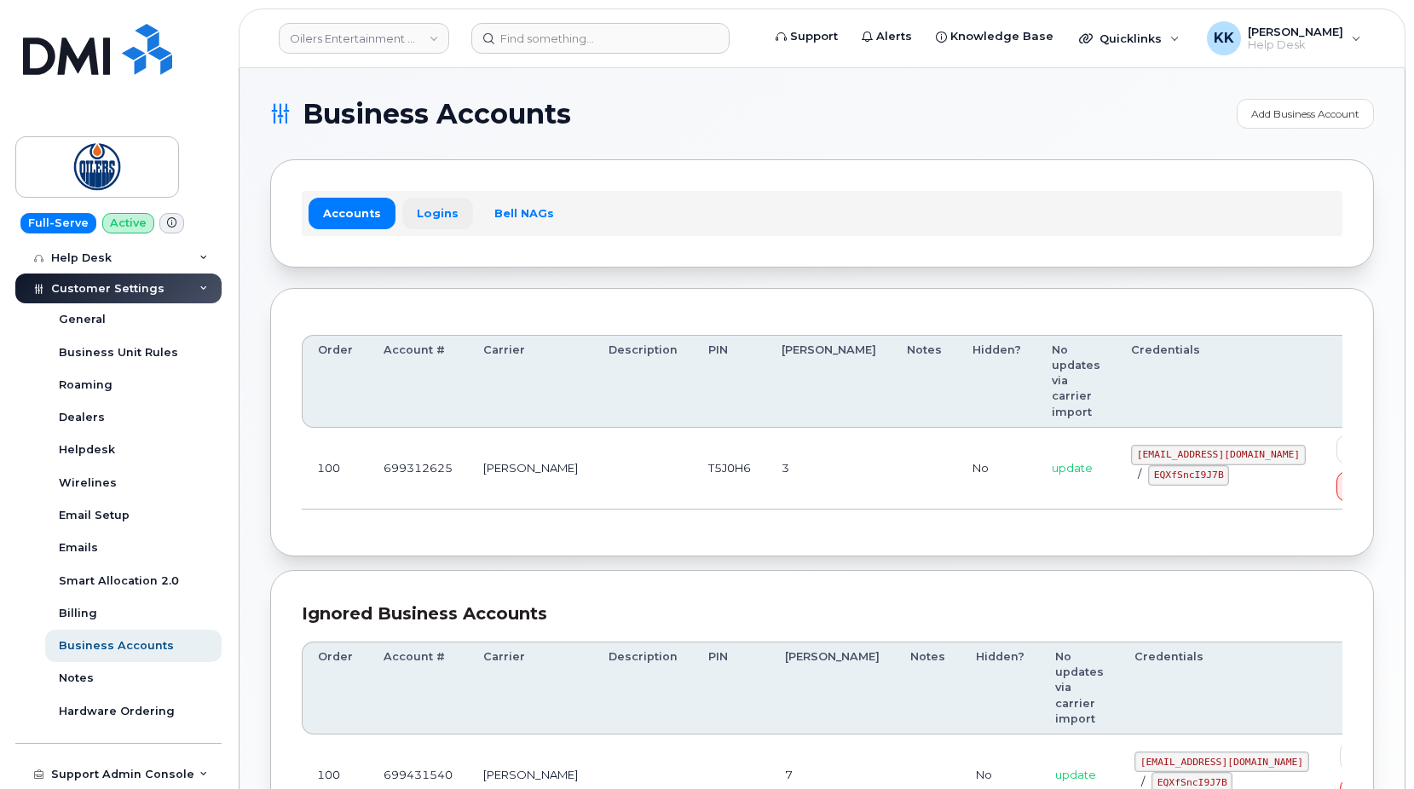
click at [435, 208] on link "Logins" at bounding box center [437, 213] width 71 height 31
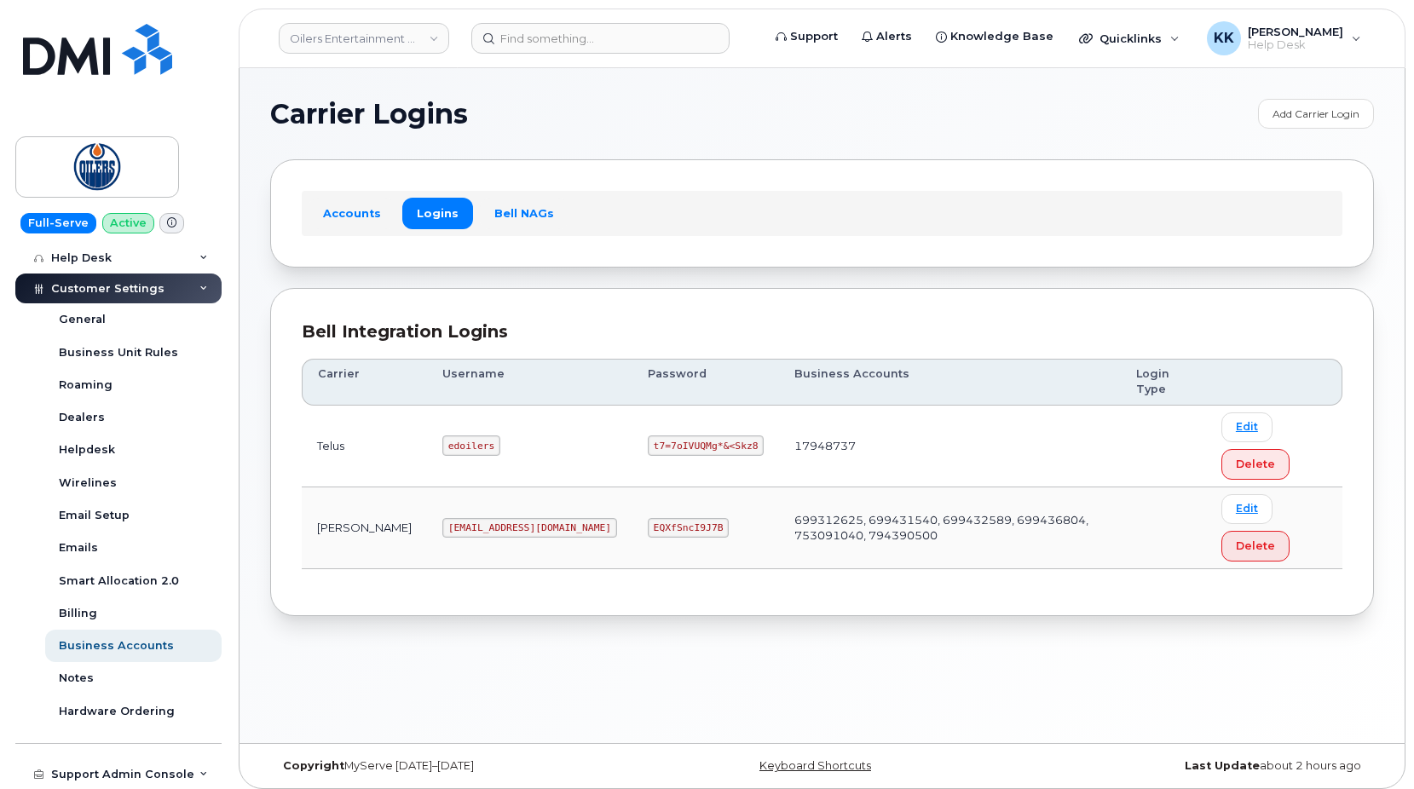
click at [442, 532] on code "oilers@myserve.co" at bounding box center [529, 528] width 175 height 20
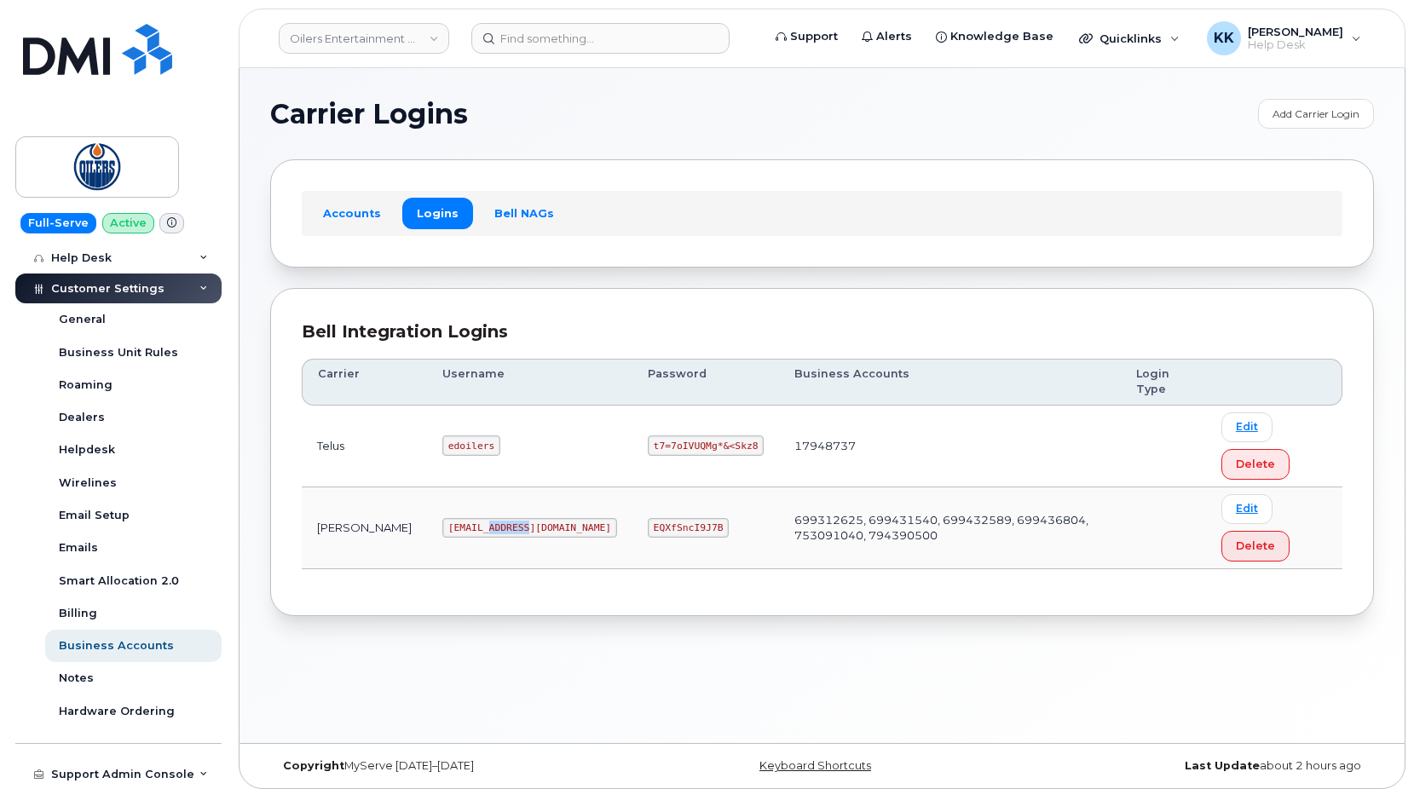
click at [442, 532] on code "oilers@myserve.co" at bounding box center [529, 528] width 175 height 20
click at [632, 516] on td "EQXfSncI9J7B" at bounding box center [705, 529] width 147 height 82
copy code "EQXfSncI9J7B"
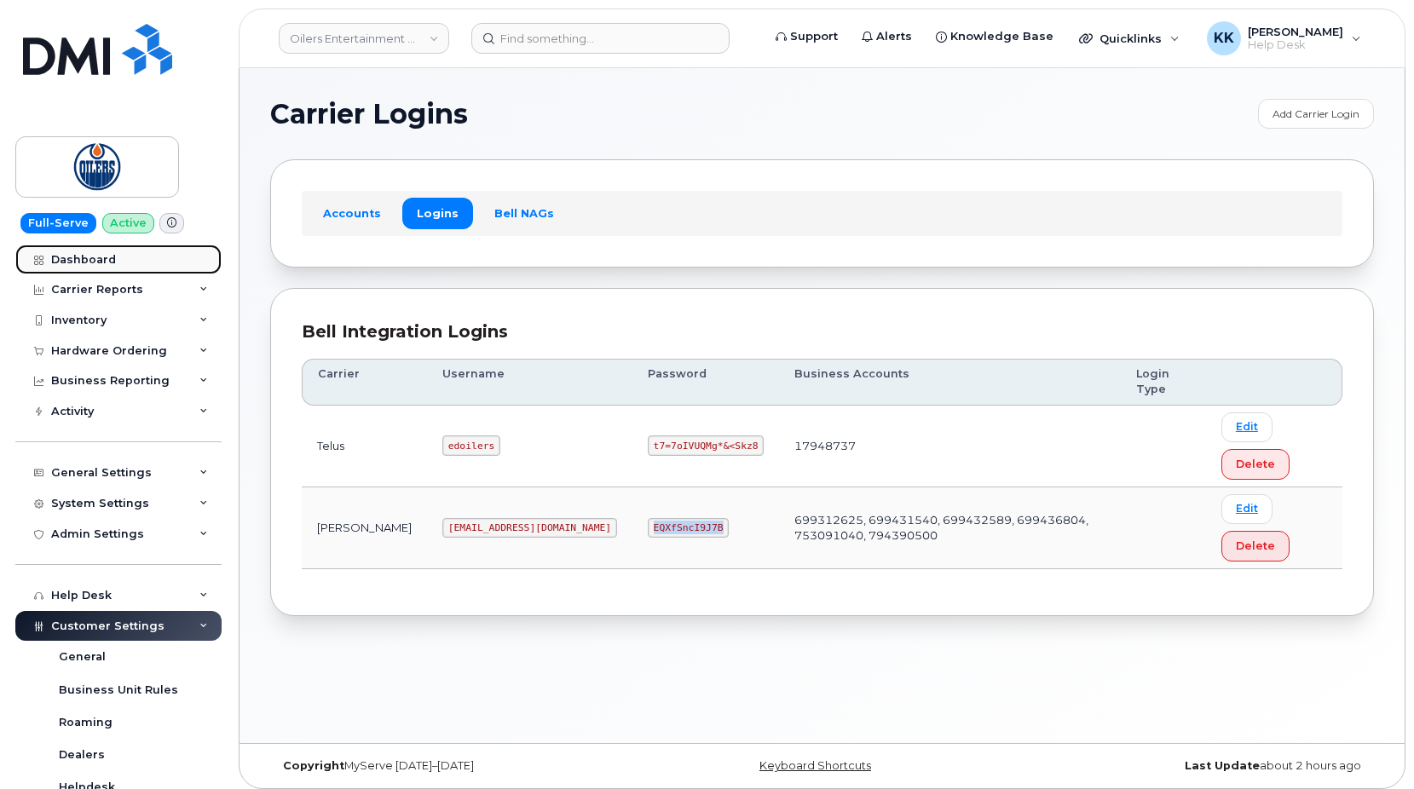
click at [85, 263] on div "Dashboard" at bounding box center [83, 260] width 65 height 14
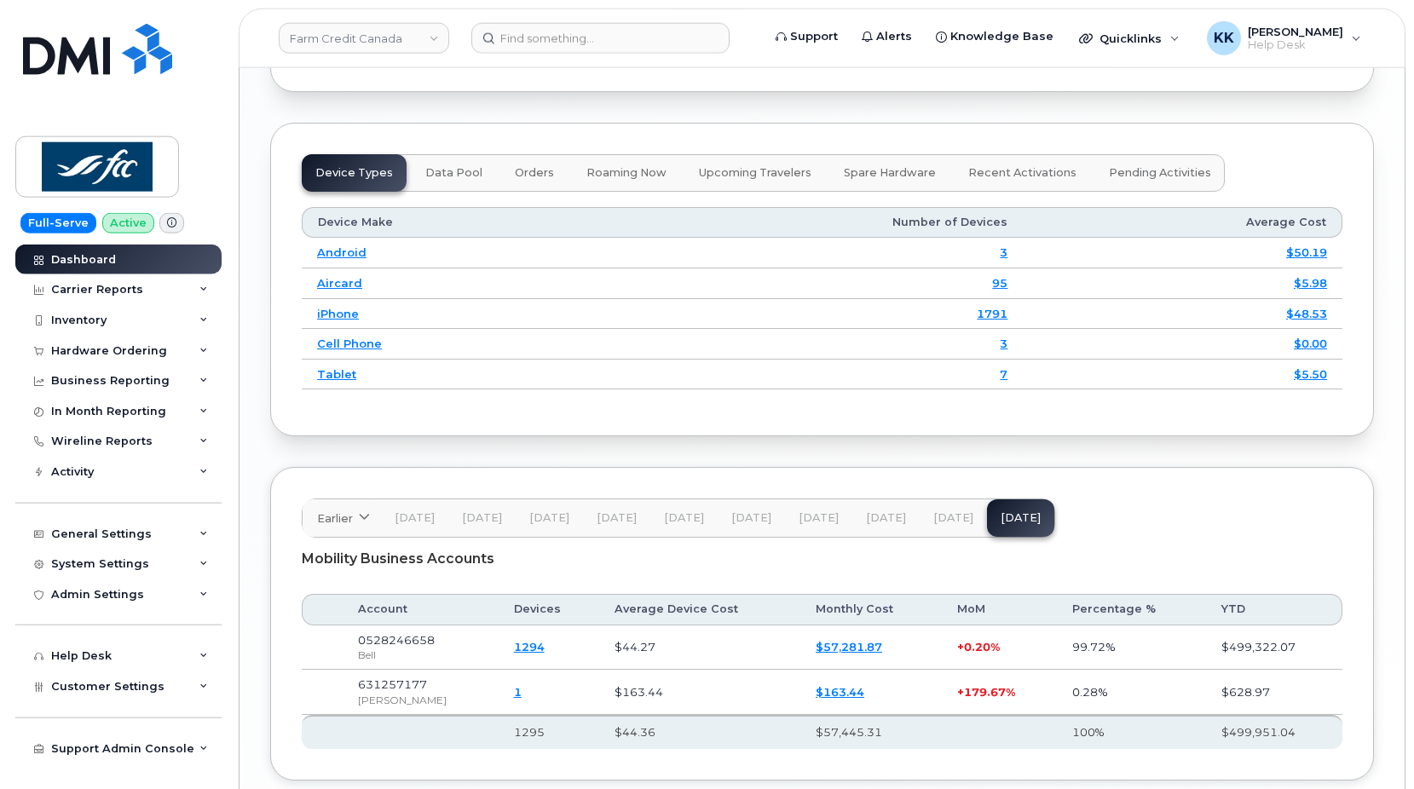
scroll to position [2305, 0]
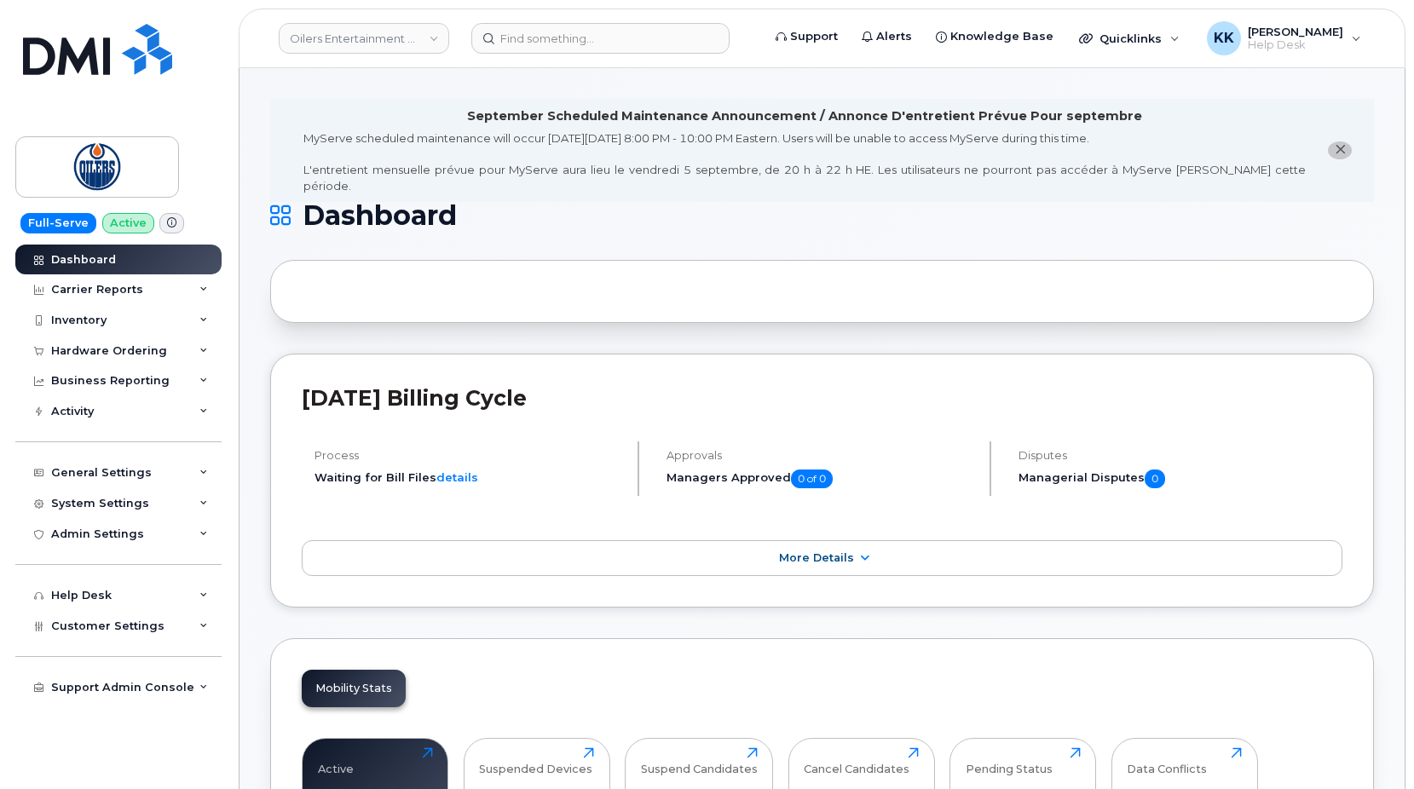
scroll to position [2190, 0]
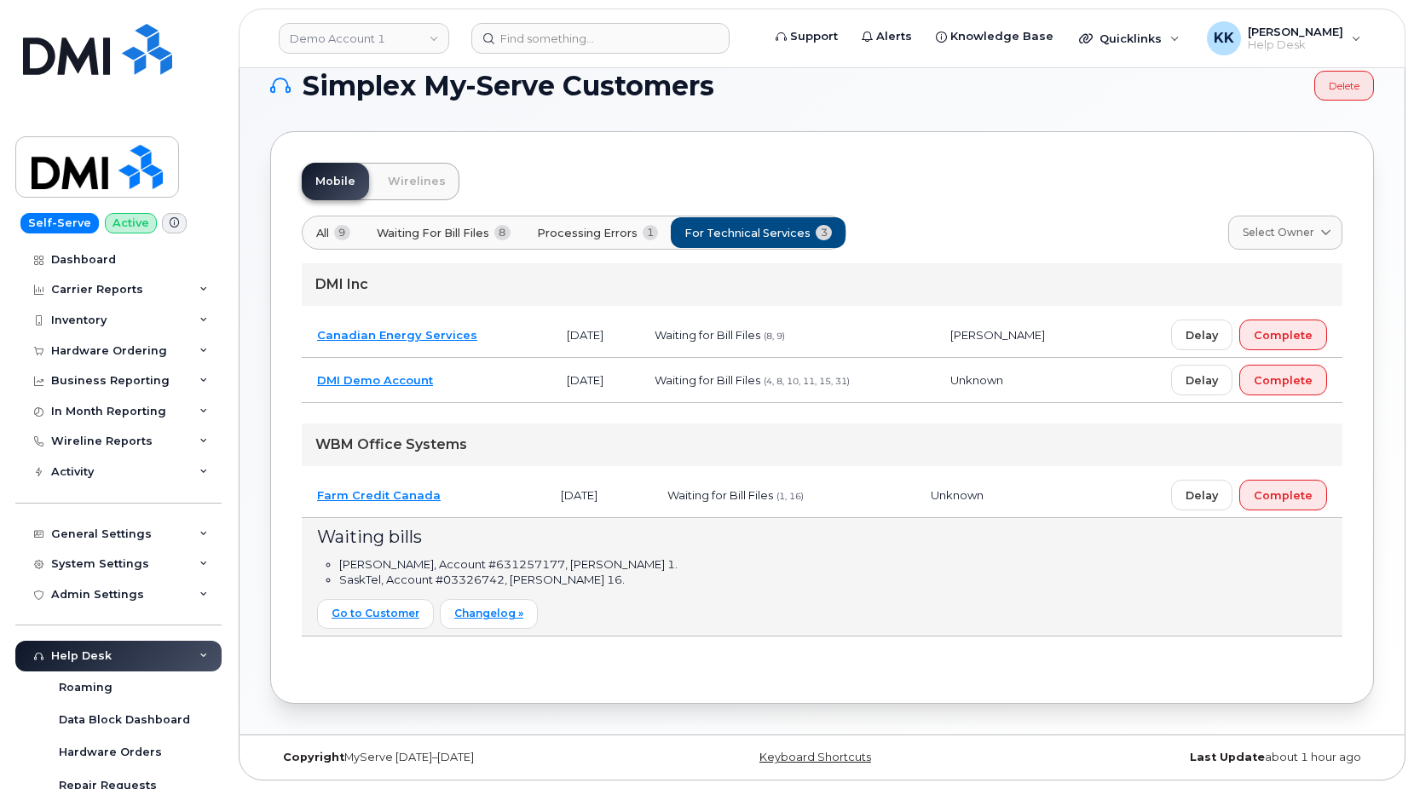
scroll to position [300, 0]
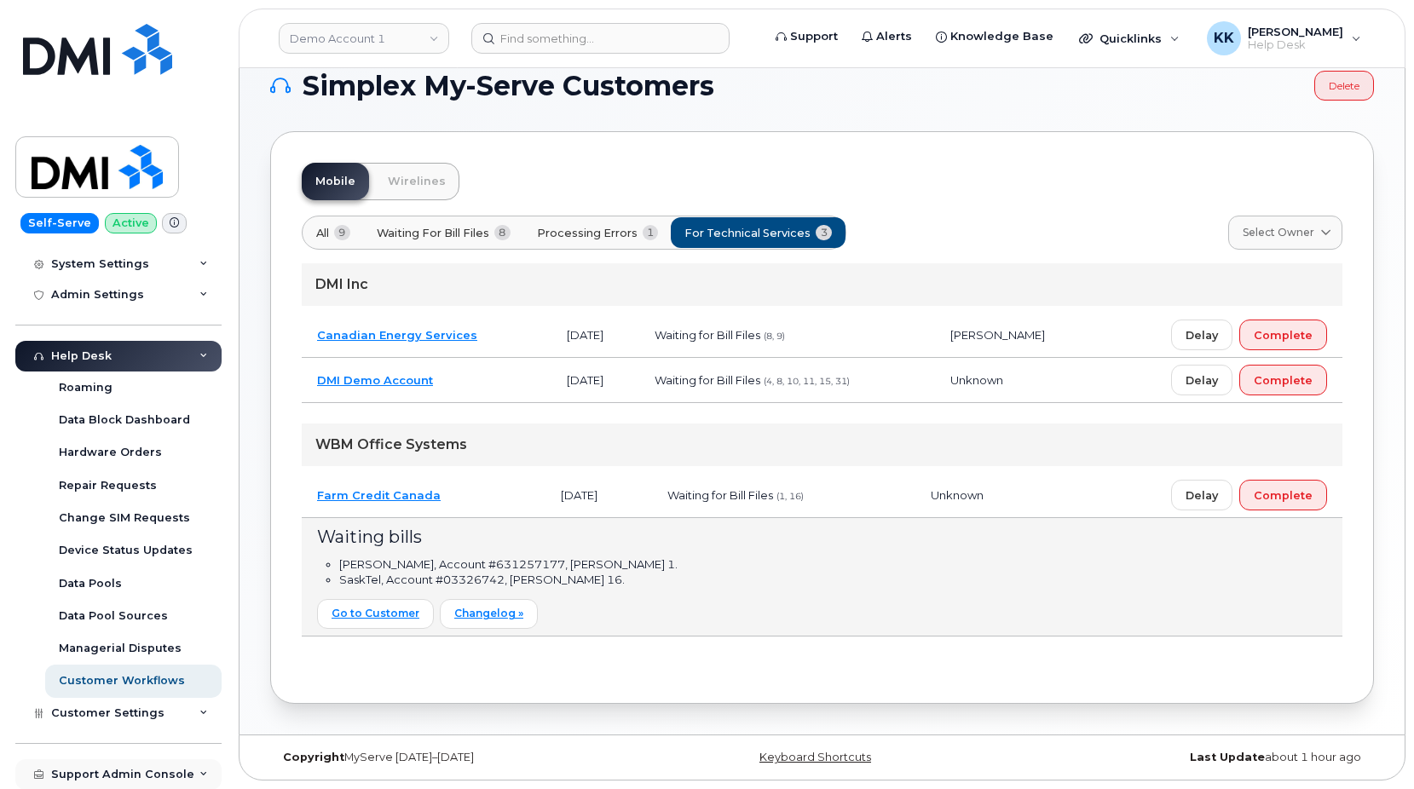
click at [132, 776] on div "Support Admin Console" at bounding box center [122, 775] width 143 height 14
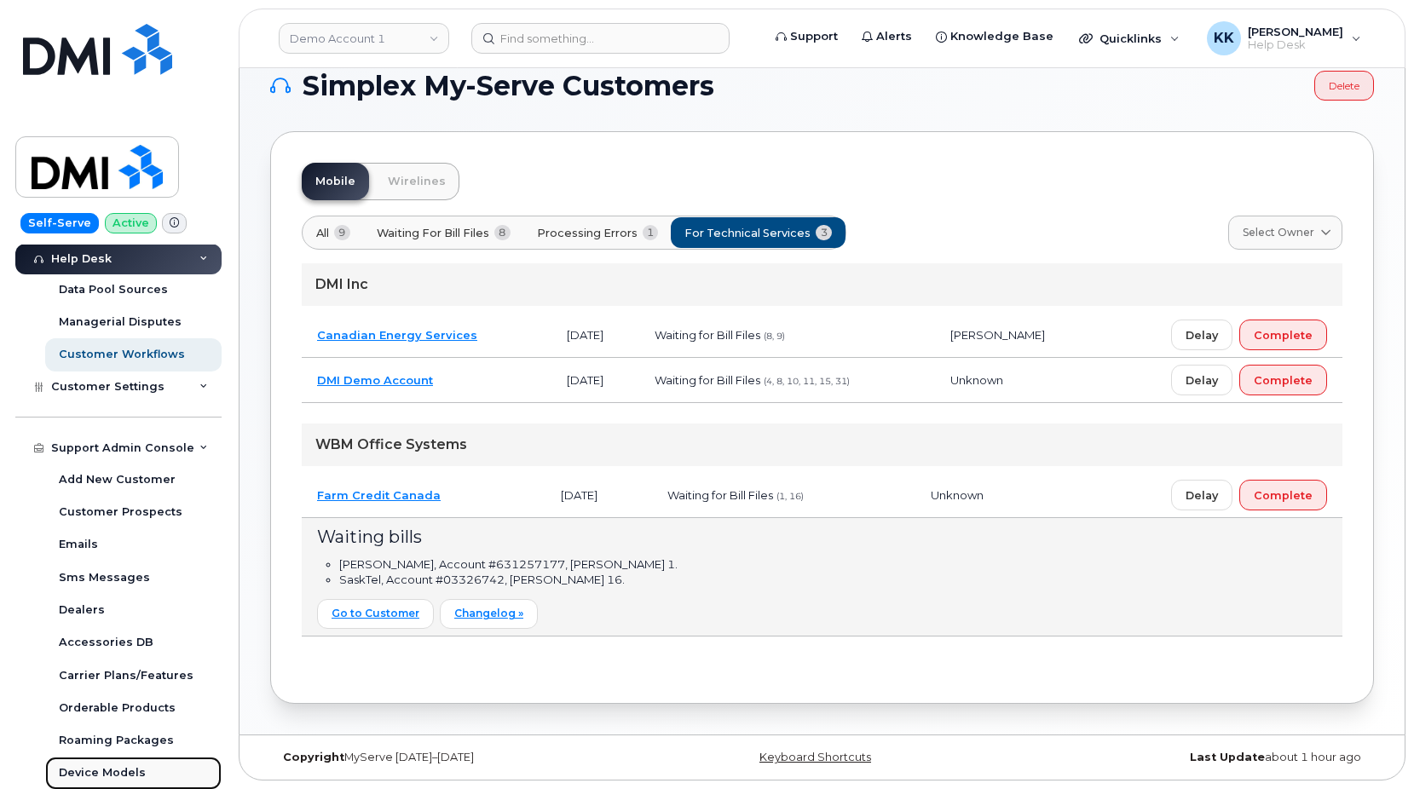
click at [118, 765] on link "Device Models" at bounding box center [133, 773] width 176 height 32
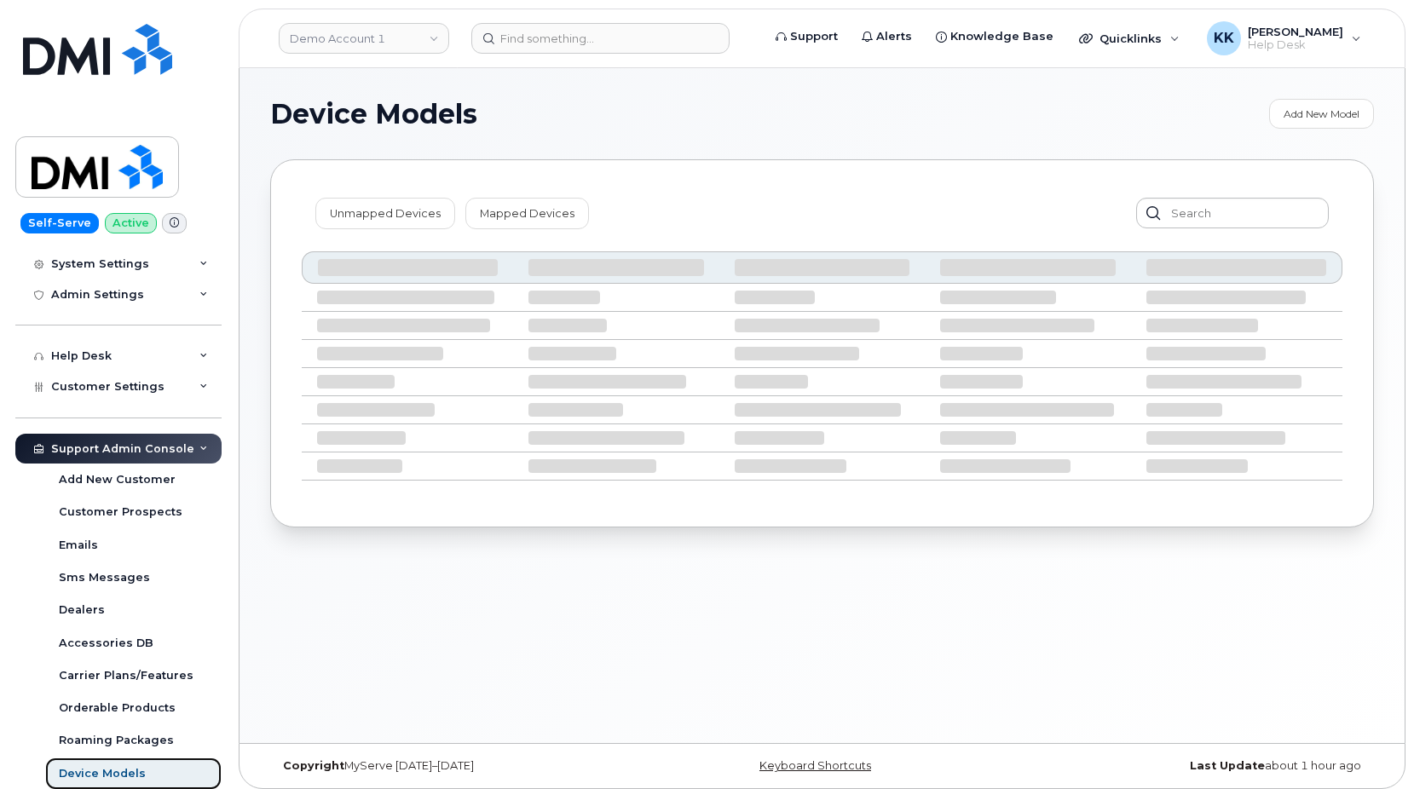
scroll to position [300, 0]
click at [404, 216] on link "Unmapped Devices" at bounding box center [385, 213] width 140 height 31
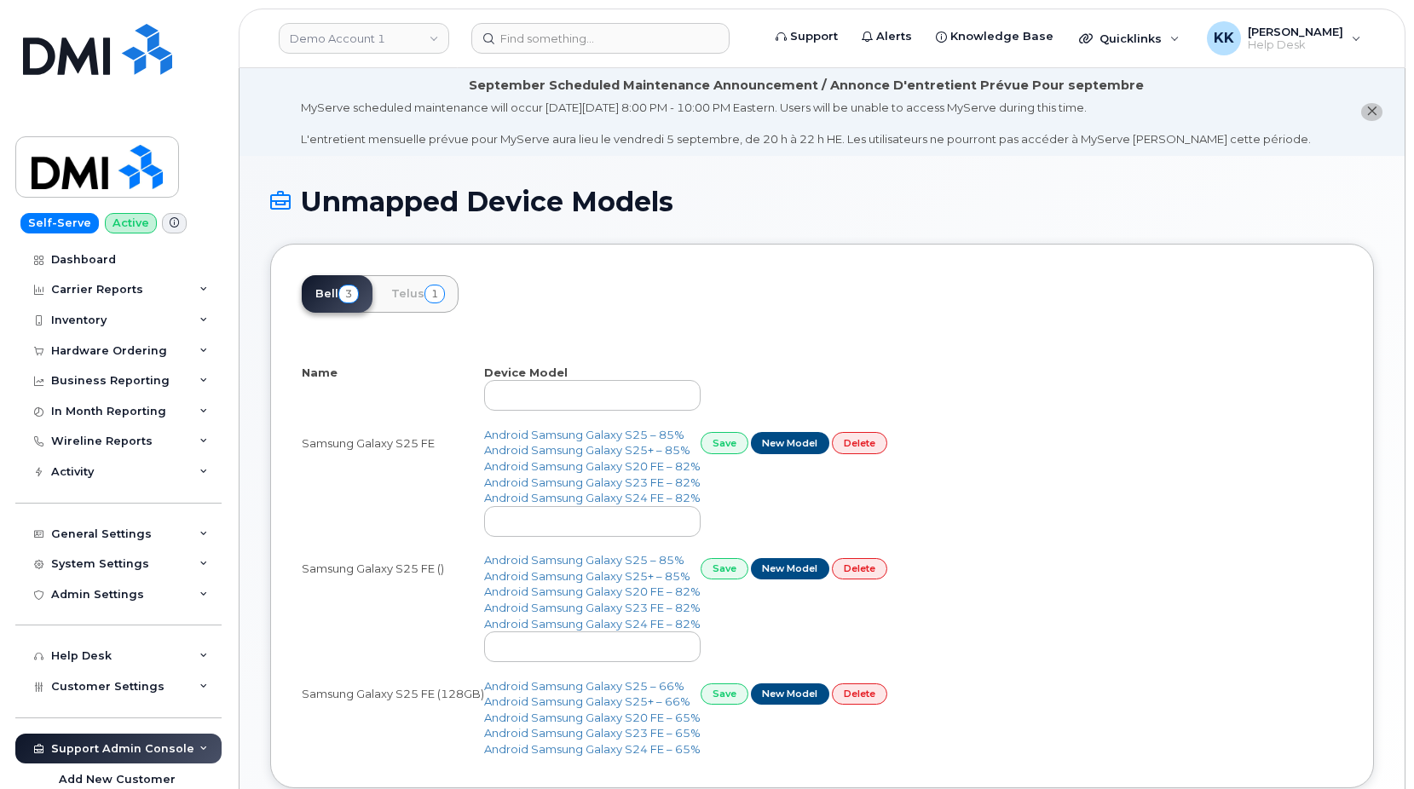
select select "25"
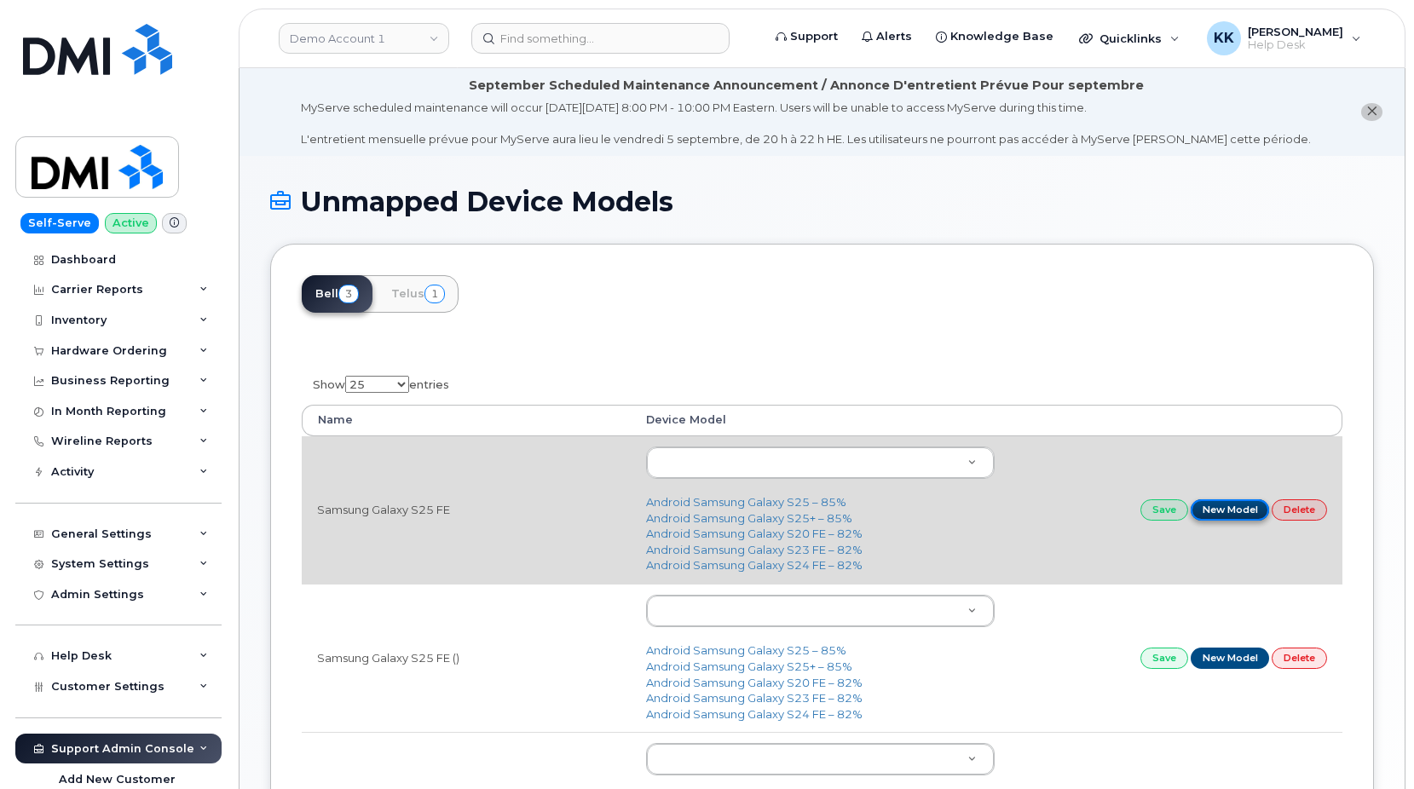
click at [1232, 505] on link "New Model" at bounding box center [1230, 509] width 79 height 21
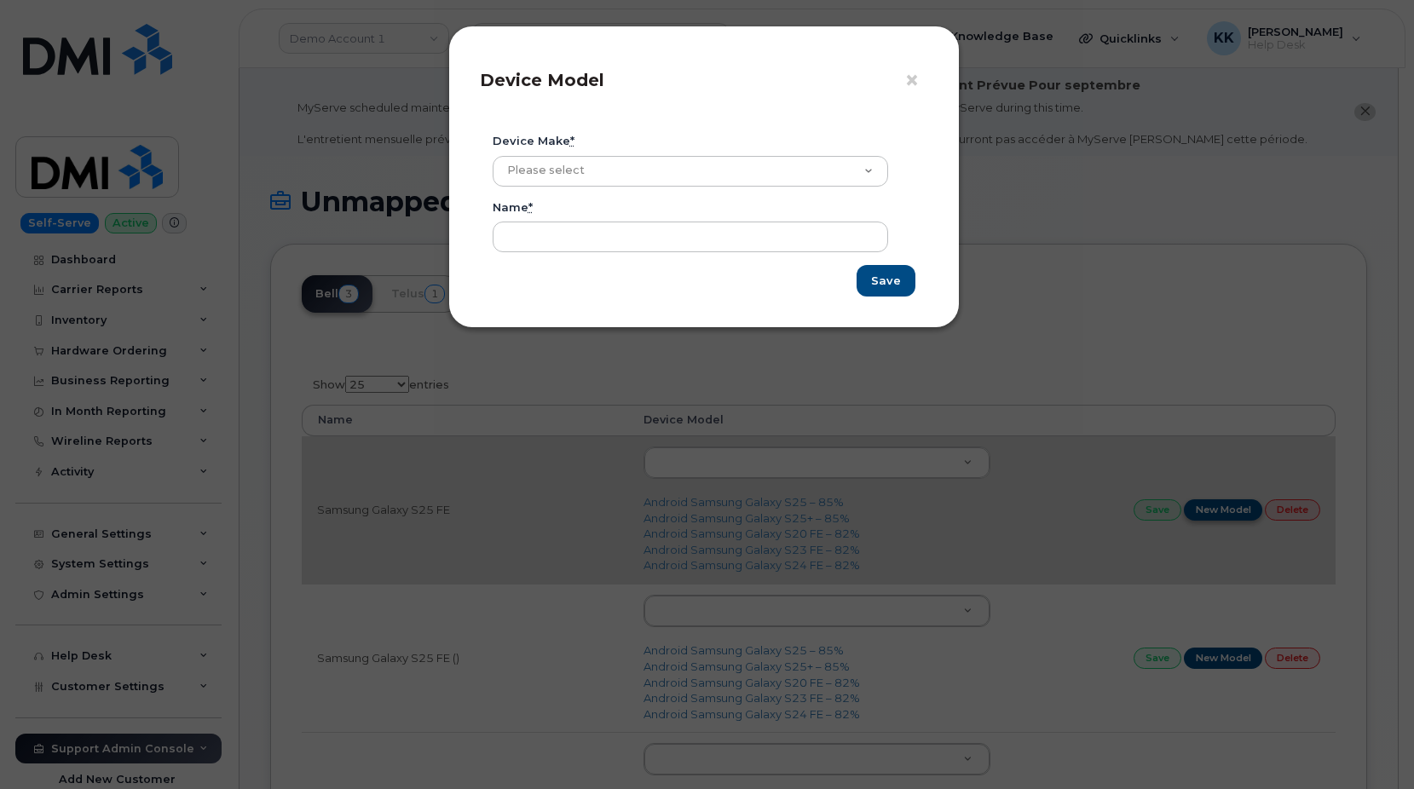
type input "Samsung Galaxy S25 FE"
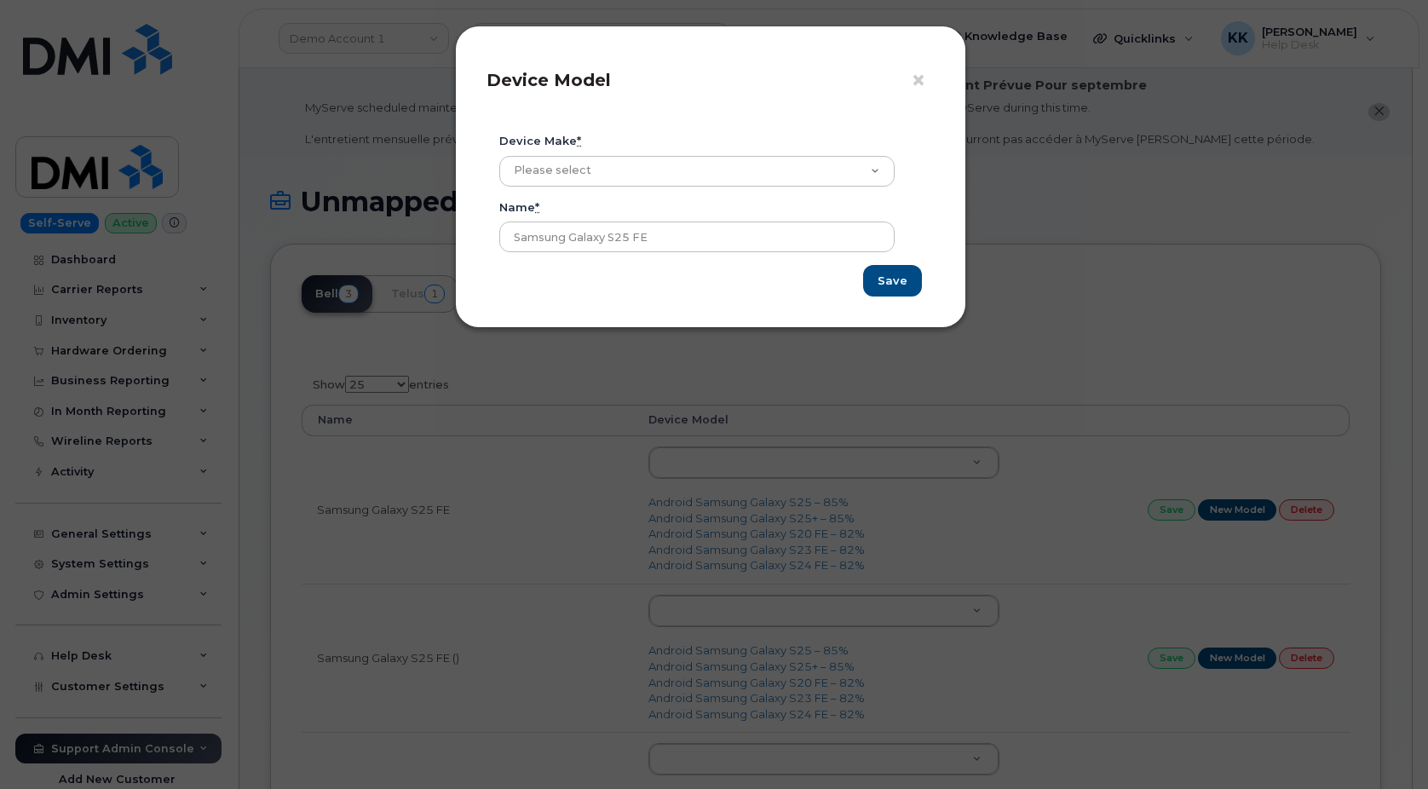
click at [595, 153] on div "Device make * Please select Aircard Android Blackberry Cell Phone GPS HUB iPhon…" at bounding box center [703, 160] width 409 height 54
click at [499, 156] on select "Please select Aircard Android Blackberry Cell Phone GPS HUB iPhone Laptop Mike …" at bounding box center [696, 171] width 395 height 31
select select "3"
click option "Android" at bounding box center [0, 0] width 0 height 0
click at [900, 282] on input "Save" at bounding box center [892, 281] width 59 height 32
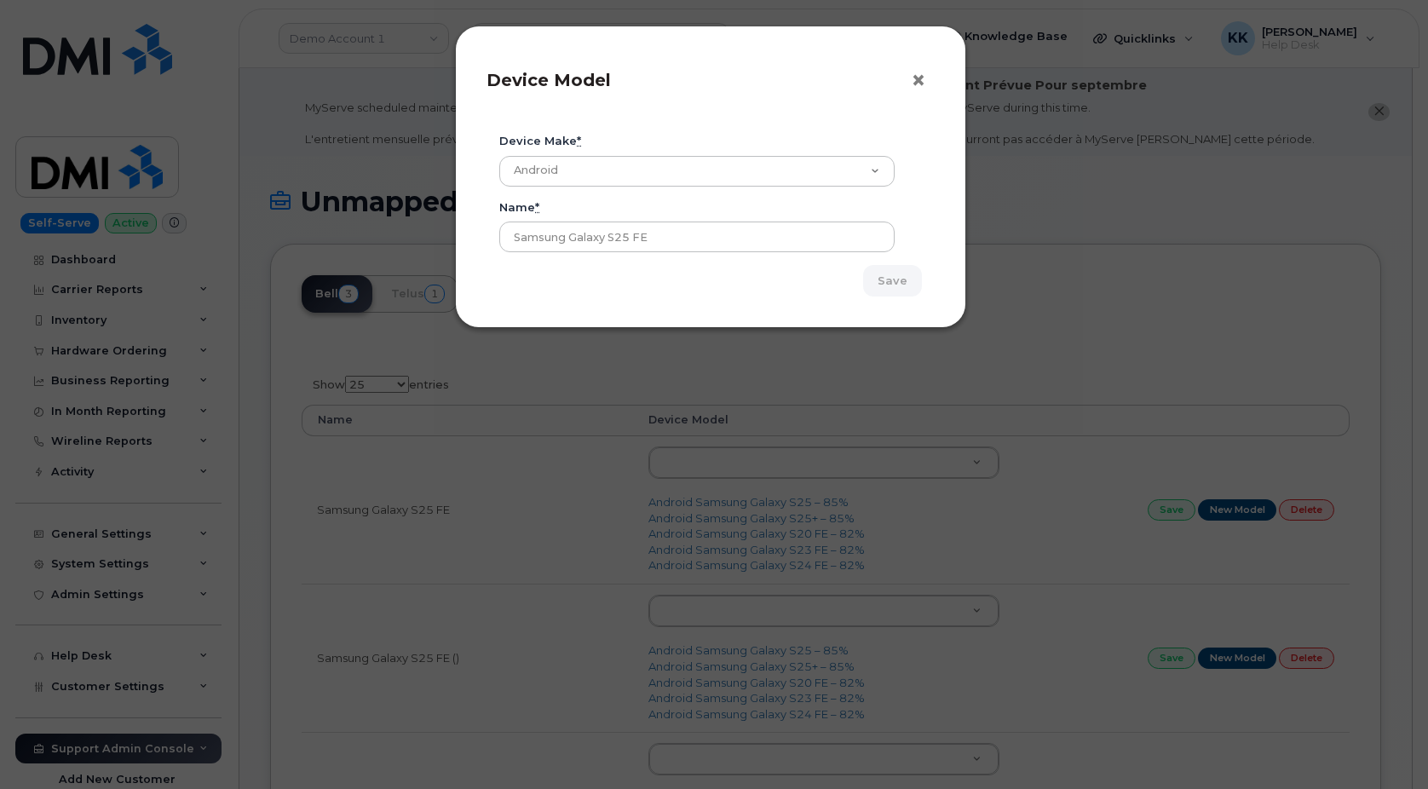
click at [921, 79] on span "×" at bounding box center [918, 81] width 15 height 32
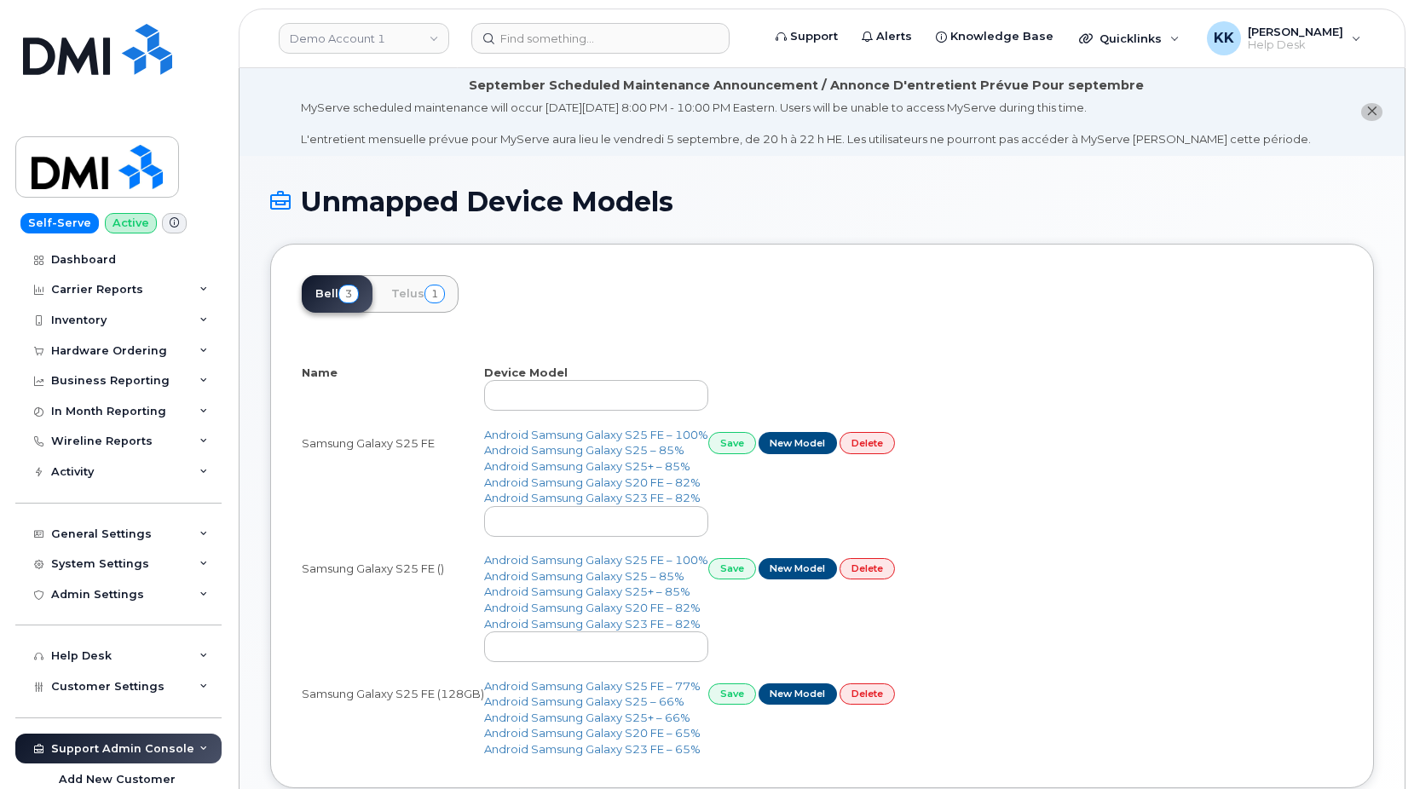
select select "25"
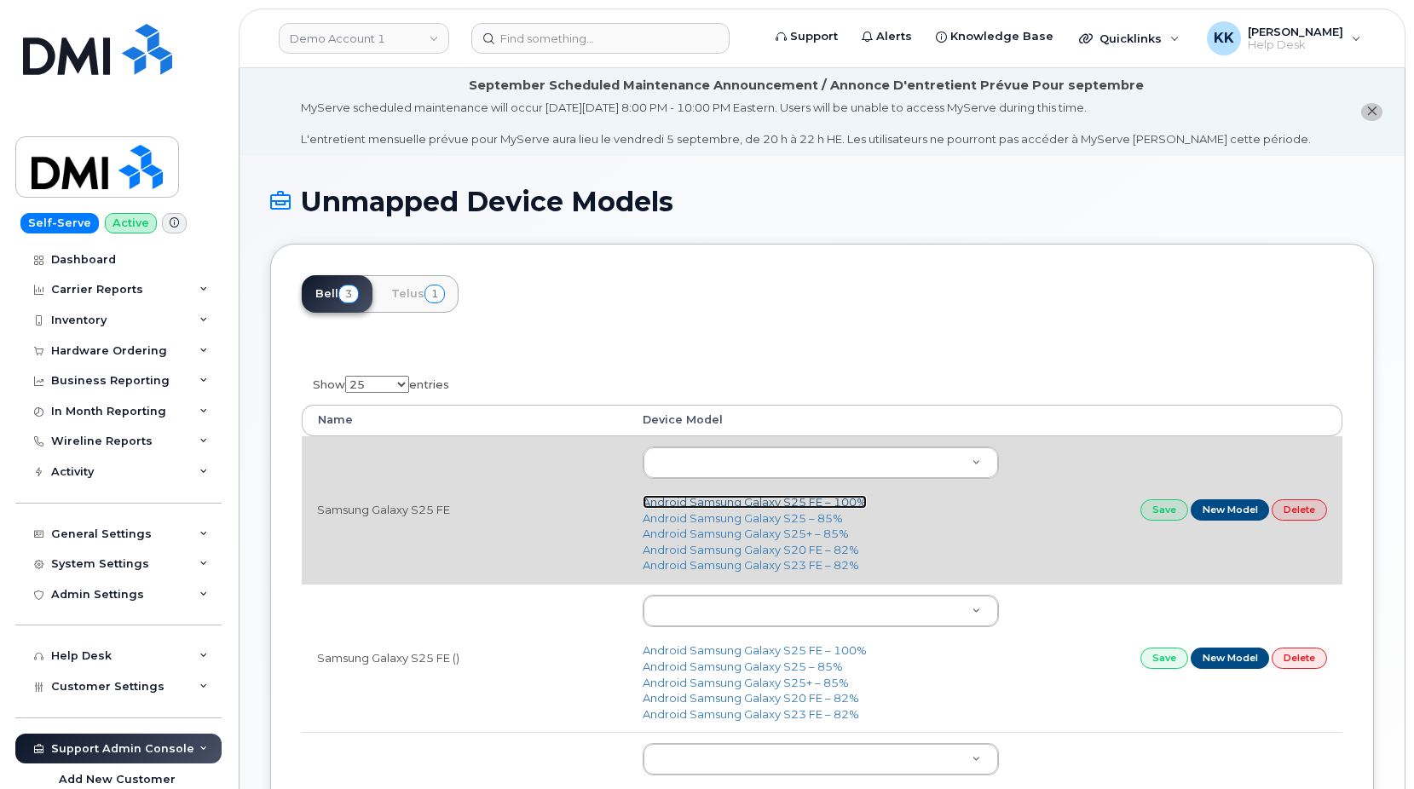
click at [820, 500] on link "Android Samsung Galaxy S25 FE – 100%" at bounding box center [755, 502] width 224 height 14
type input "2905"
click at [1162, 511] on link "Save" at bounding box center [1164, 509] width 48 height 21
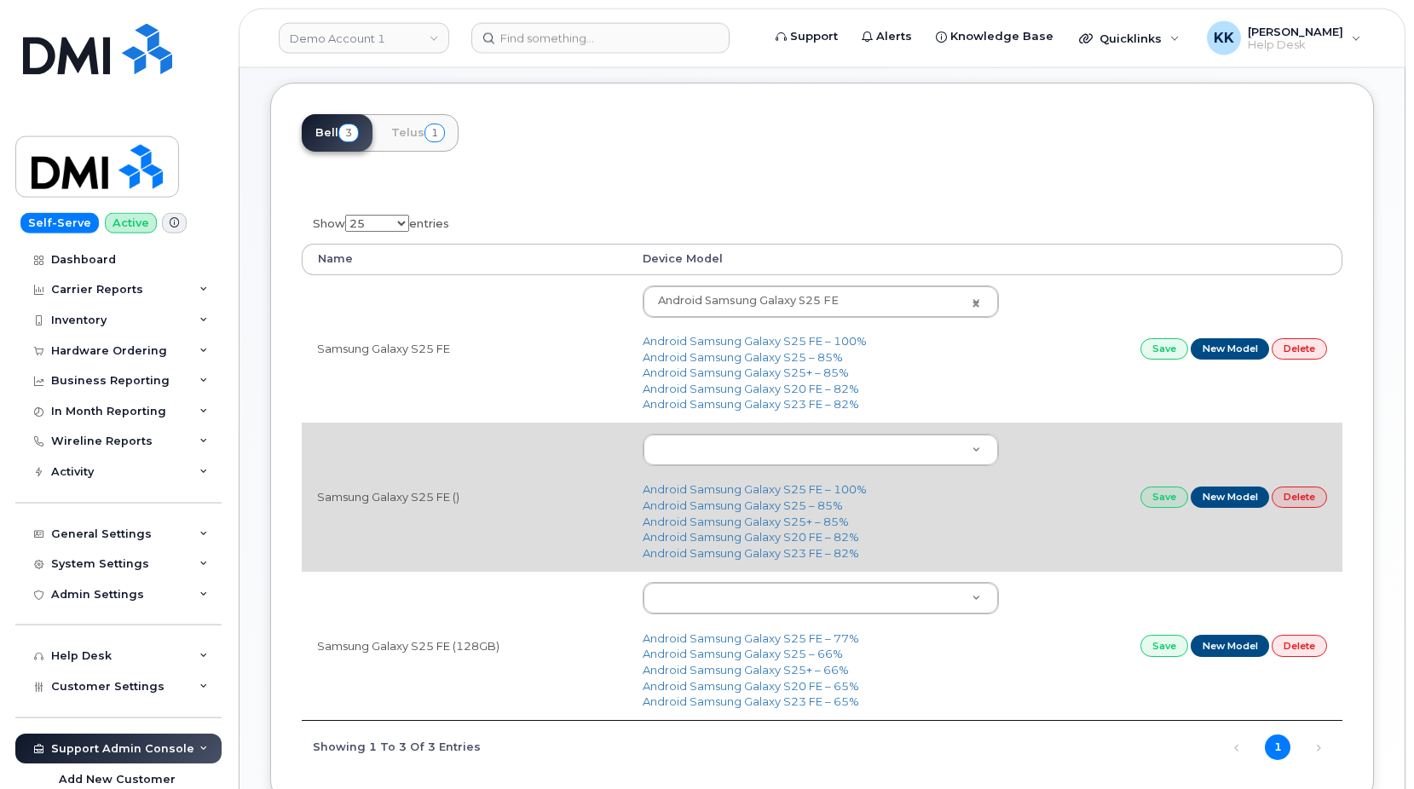
scroll to position [174, 0]
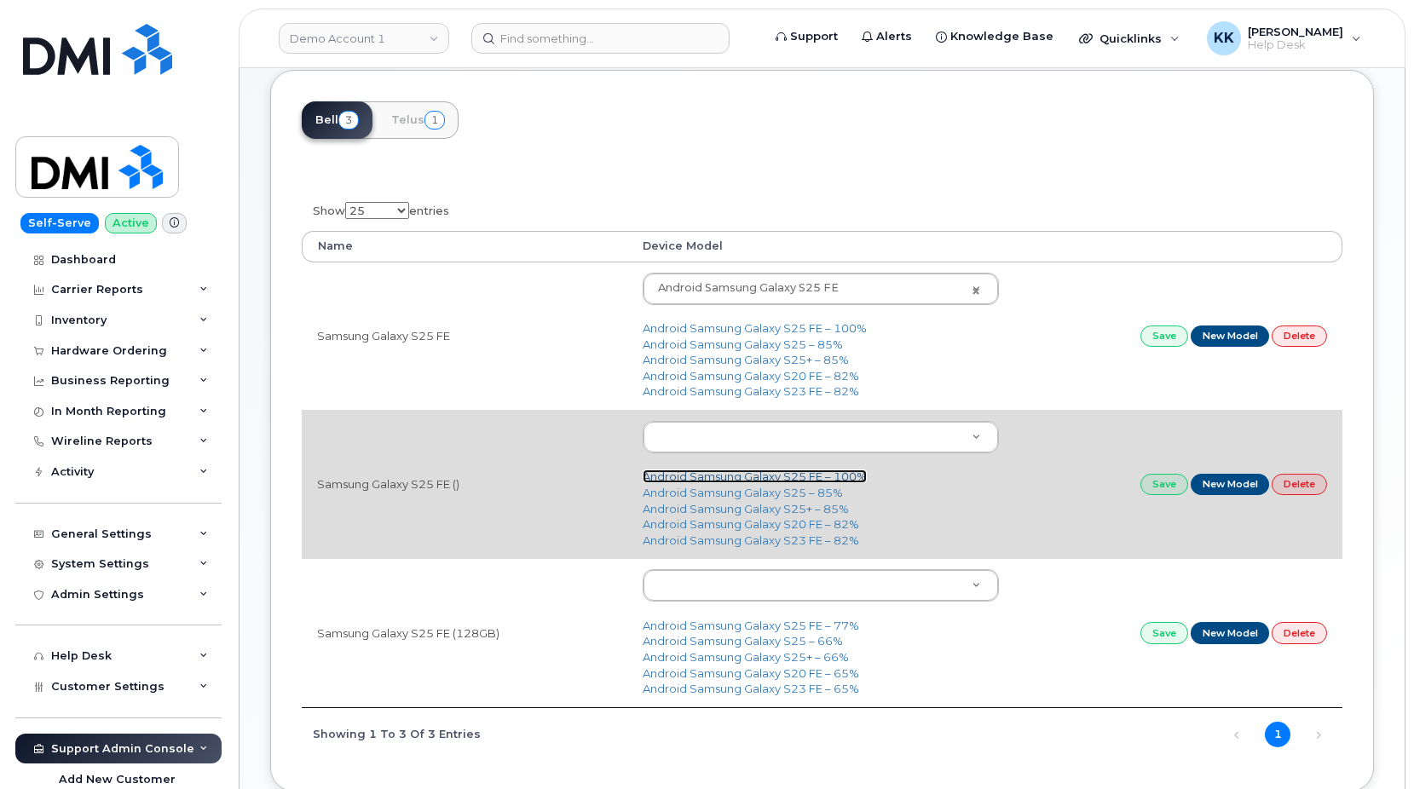
click at [783, 473] on link "Android Samsung Galaxy S25 FE – 100%" at bounding box center [755, 477] width 224 height 14
type input "2905"
click at [1157, 487] on link "Save" at bounding box center [1164, 484] width 48 height 21
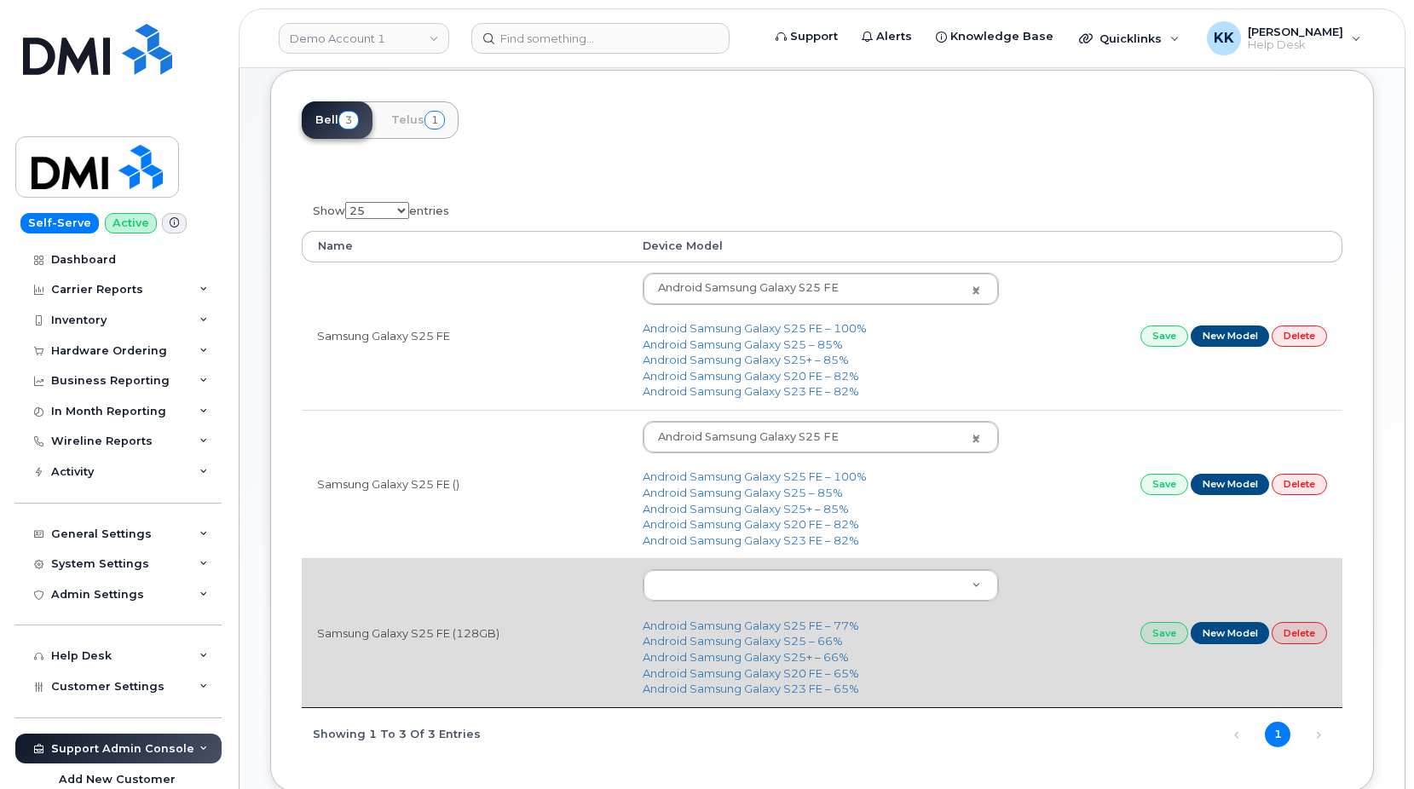
click at [765, 620] on td "Android Samsung Galaxy S25 FE – 77% Android Samsung Galaxy S25 – 66% Android Sa…" at bounding box center [820, 632] width 387 height 148
click at [765, 625] on link "Android Samsung Galaxy S25 FE – 77%" at bounding box center [751, 626] width 216 height 14
type input "2905"
click at [1148, 632] on link "Save" at bounding box center [1164, 632] width 48 height 21
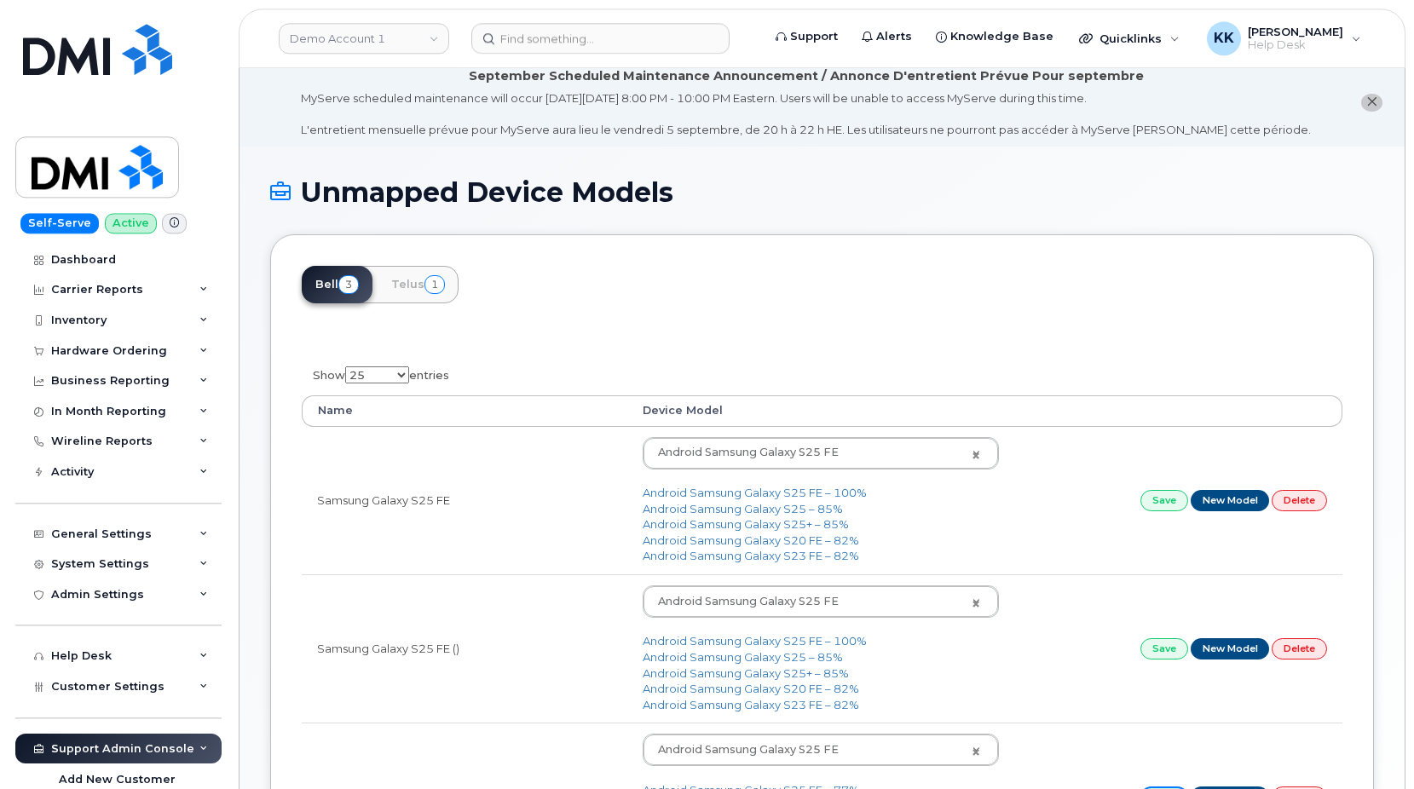
scroll to position [0, 0]
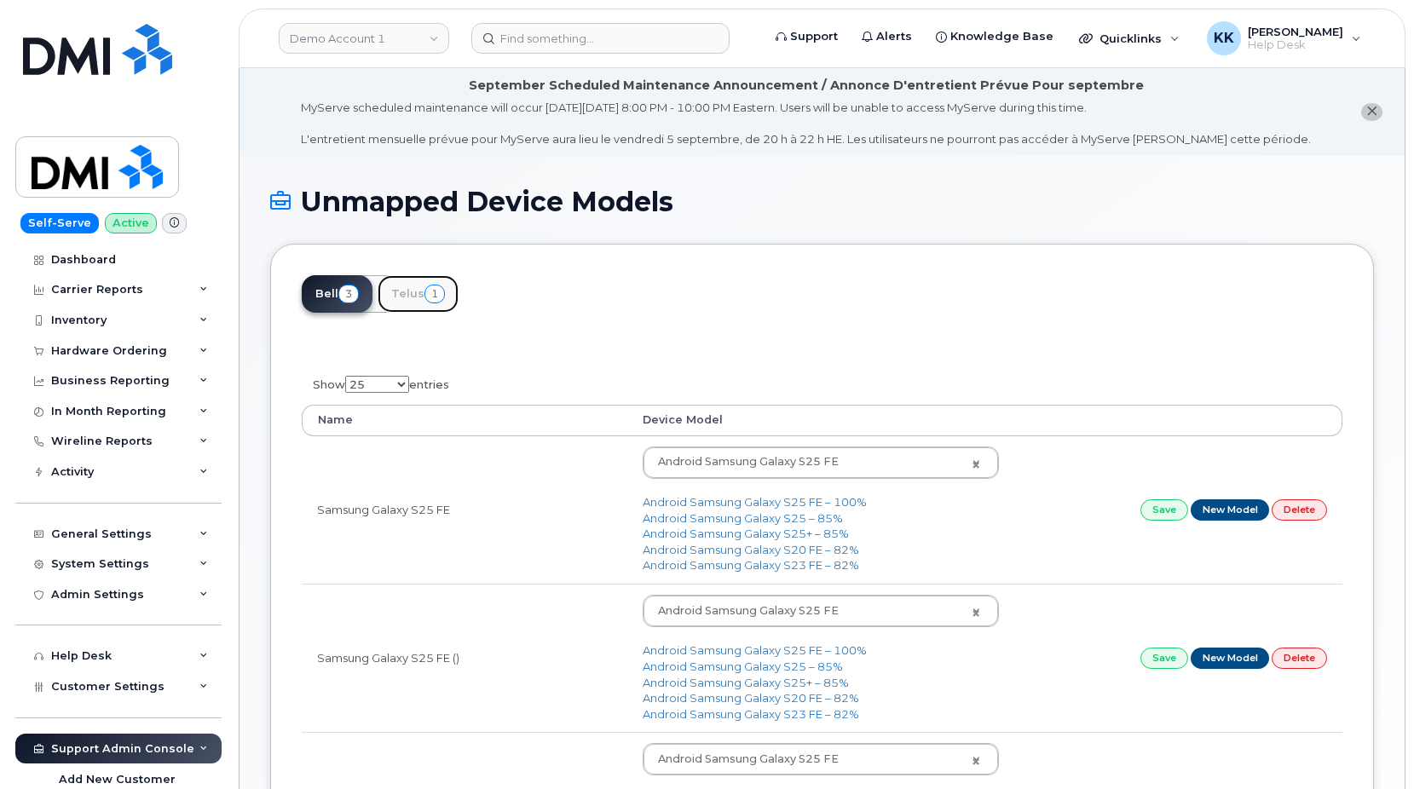
click at [412, 303] on link "Telus 1" at bounding box center [418, 294] width 81 height 38
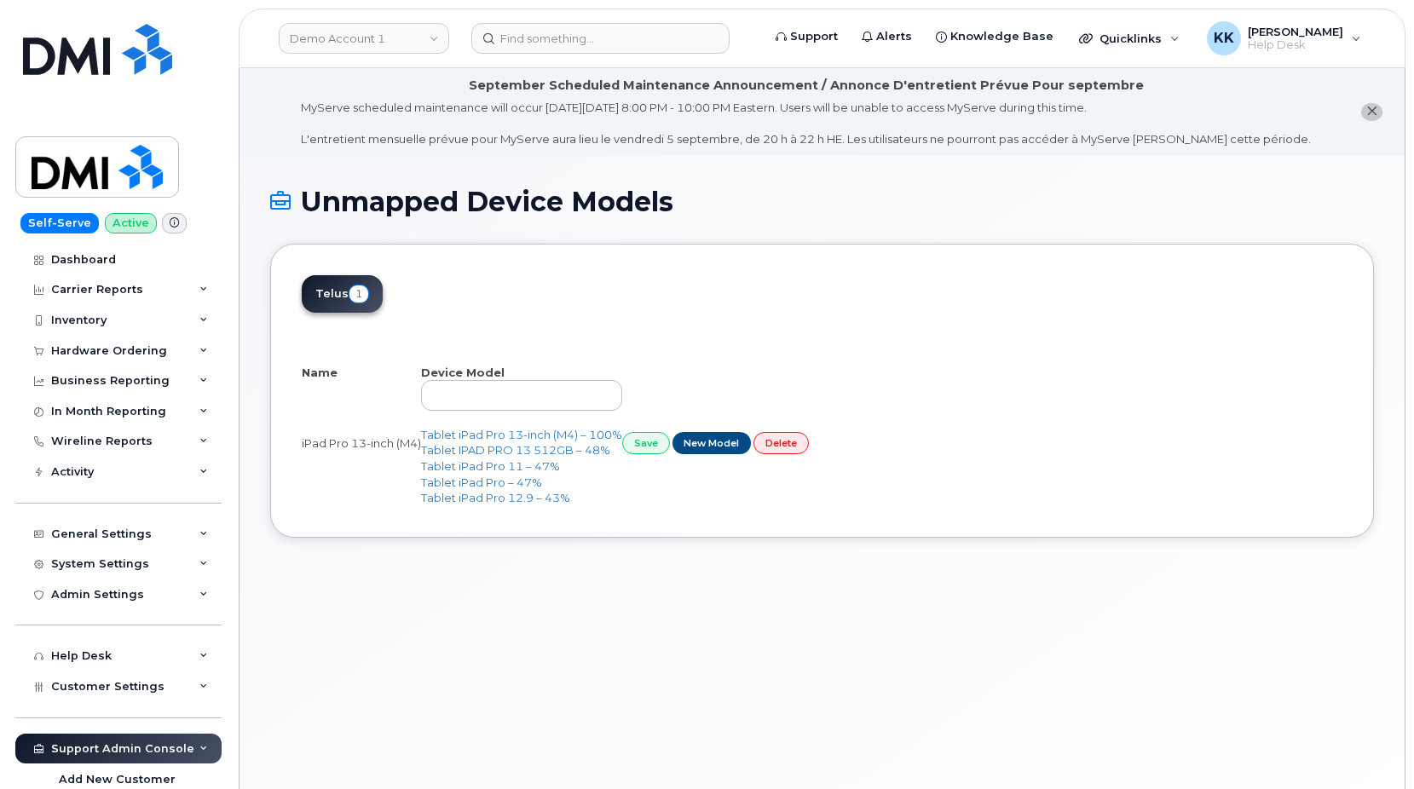
select select "25"
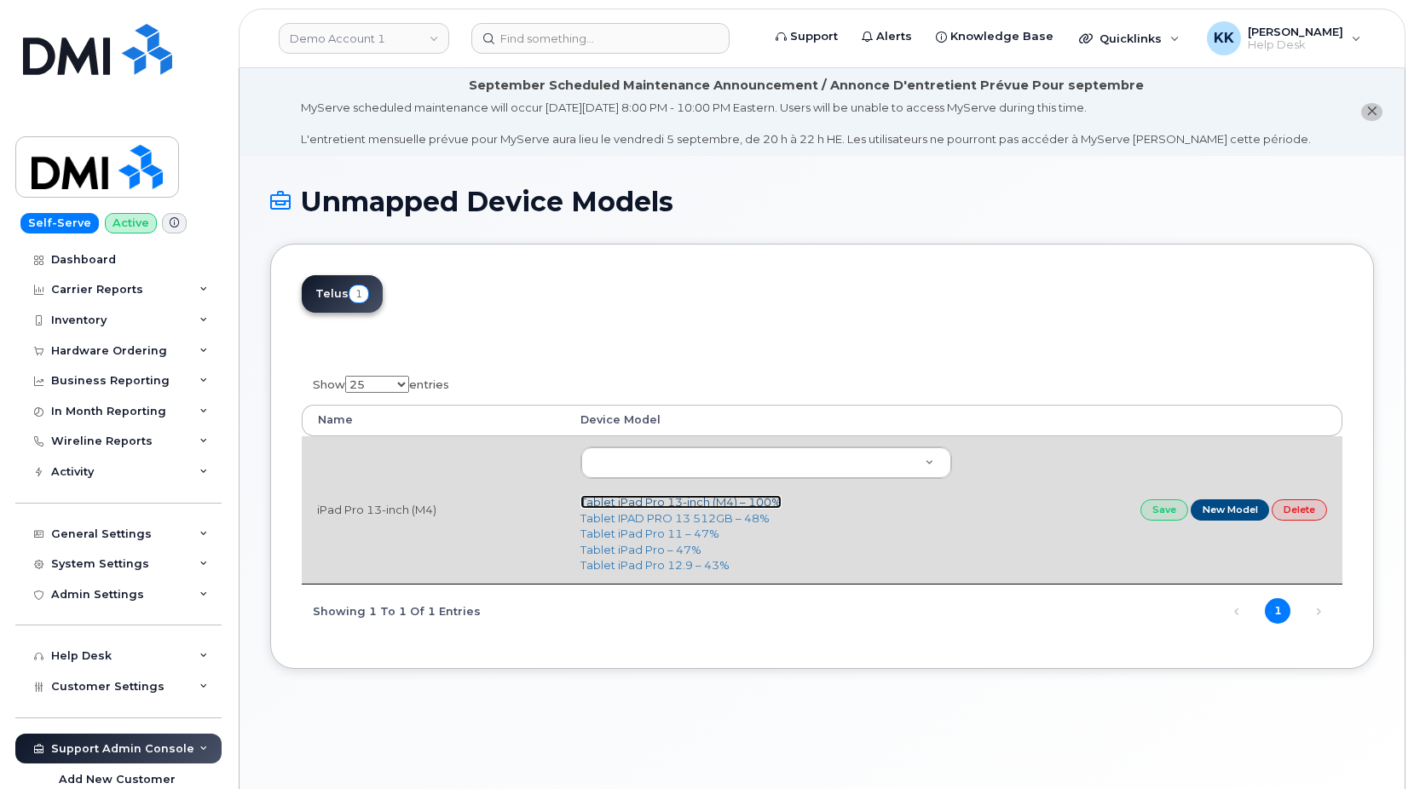
click at [720, 503] on link "Tablet iPad Pro 13-inch (M4) – 100%" at bounding box center [680, 502] width 201 height 14
type input "2875"
click at [1167, 510] on link "Save" at bounding box center [1164, 509] width 48 height 21
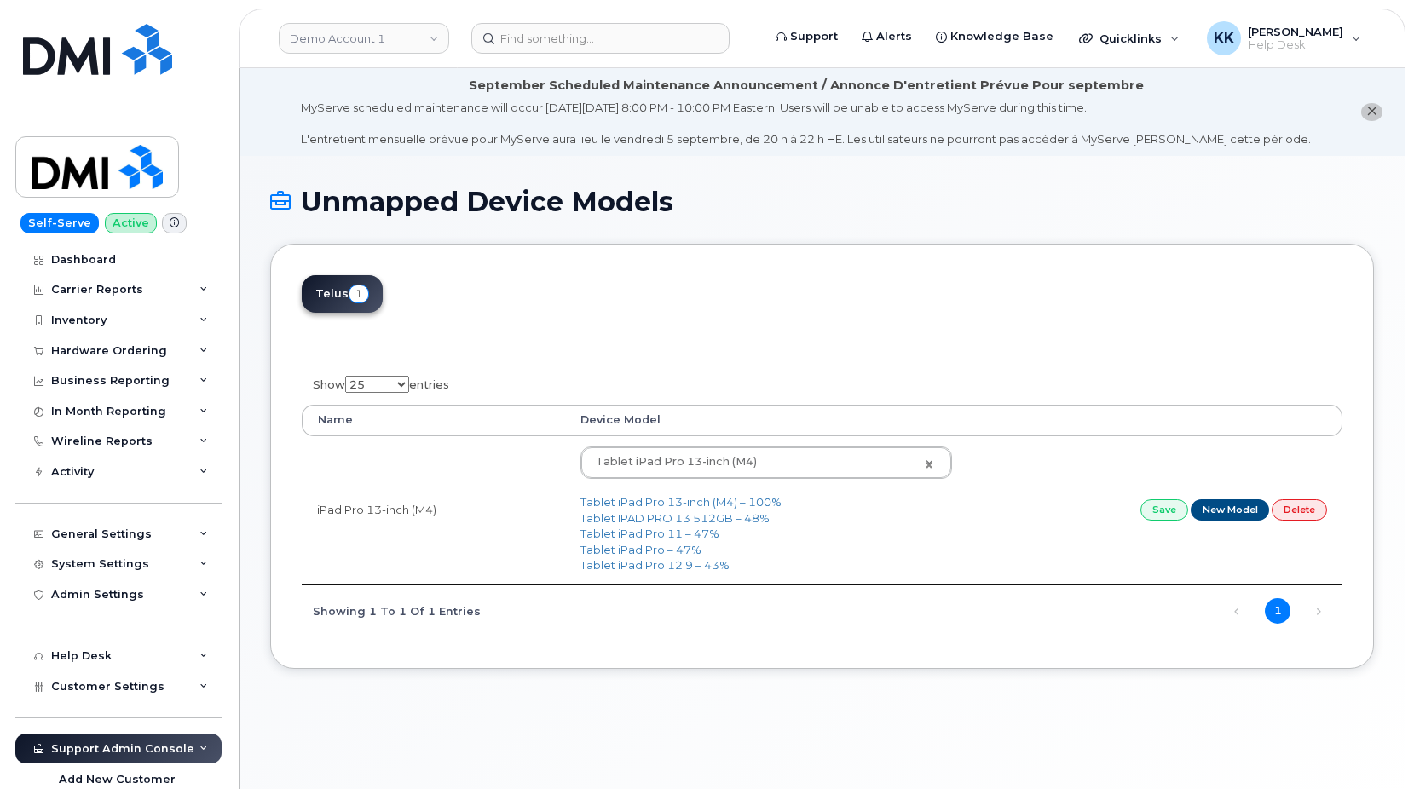
click at [1381, 113] on button "close notification" at bounding box center [1371, 112] width 21 height 18
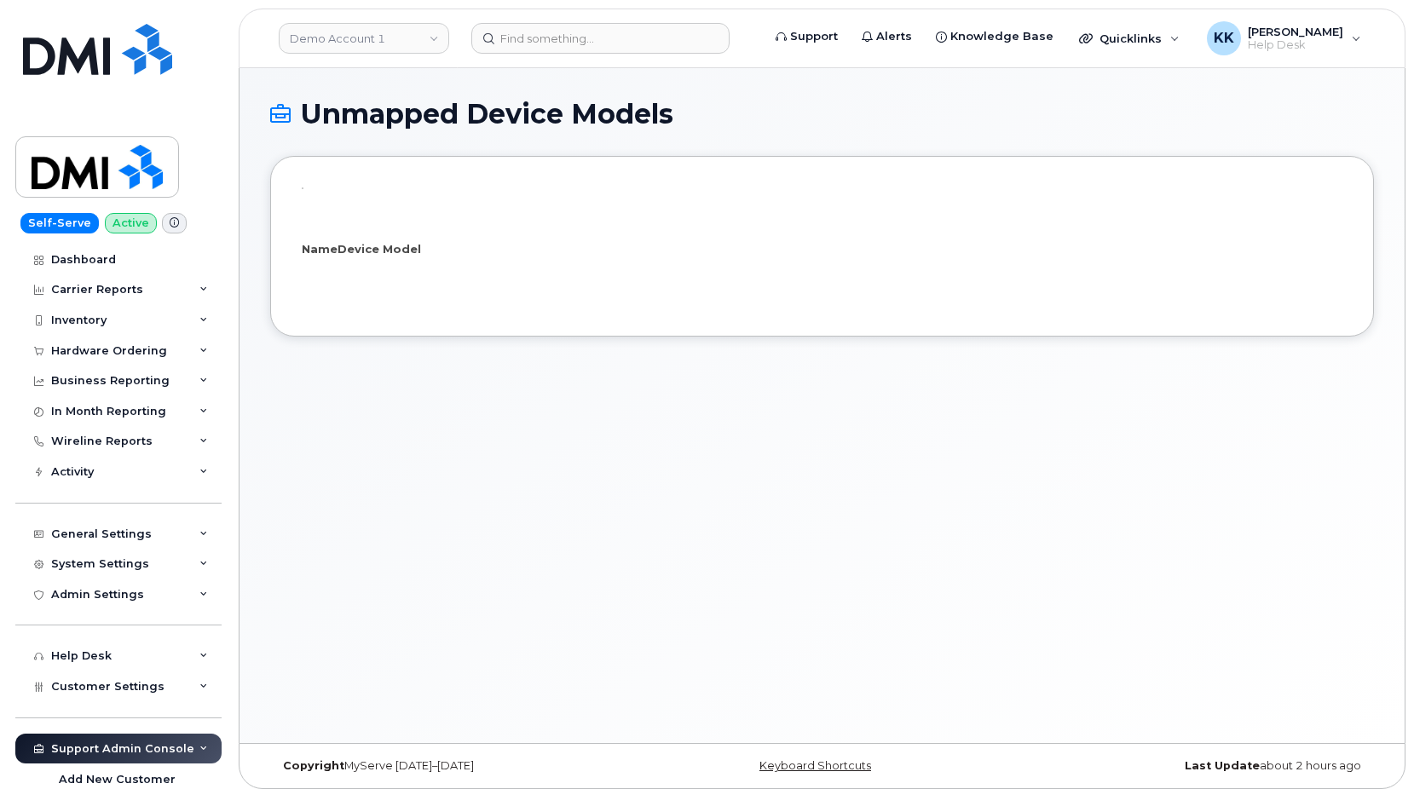
select select "25"
